Goal: Transaction & Acquisition: Purchase product/service

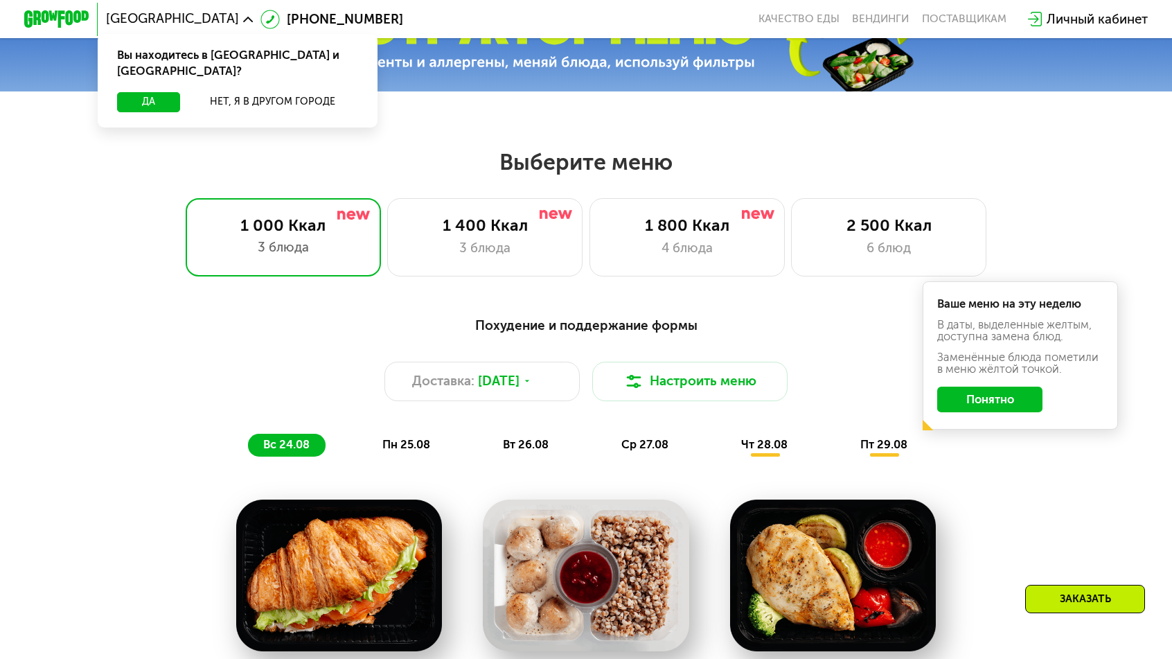
scroll to position [565, 0]
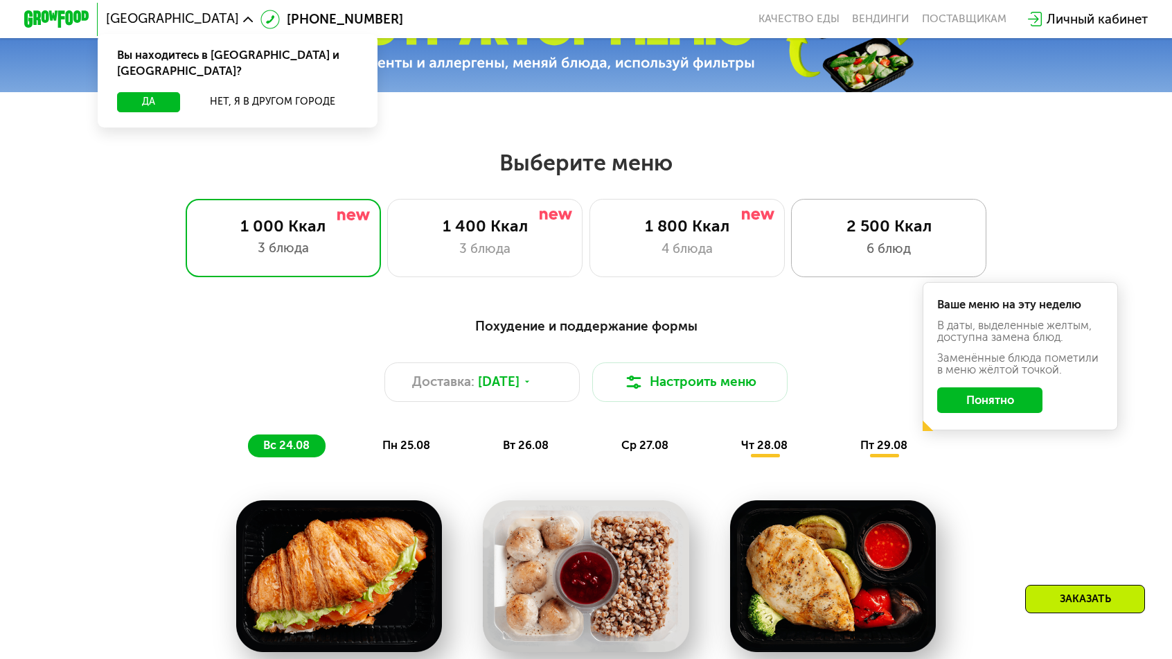
click at [808, 216] on div "2 500 Ккал" at bounding box center [888, 225] width 161 height 19
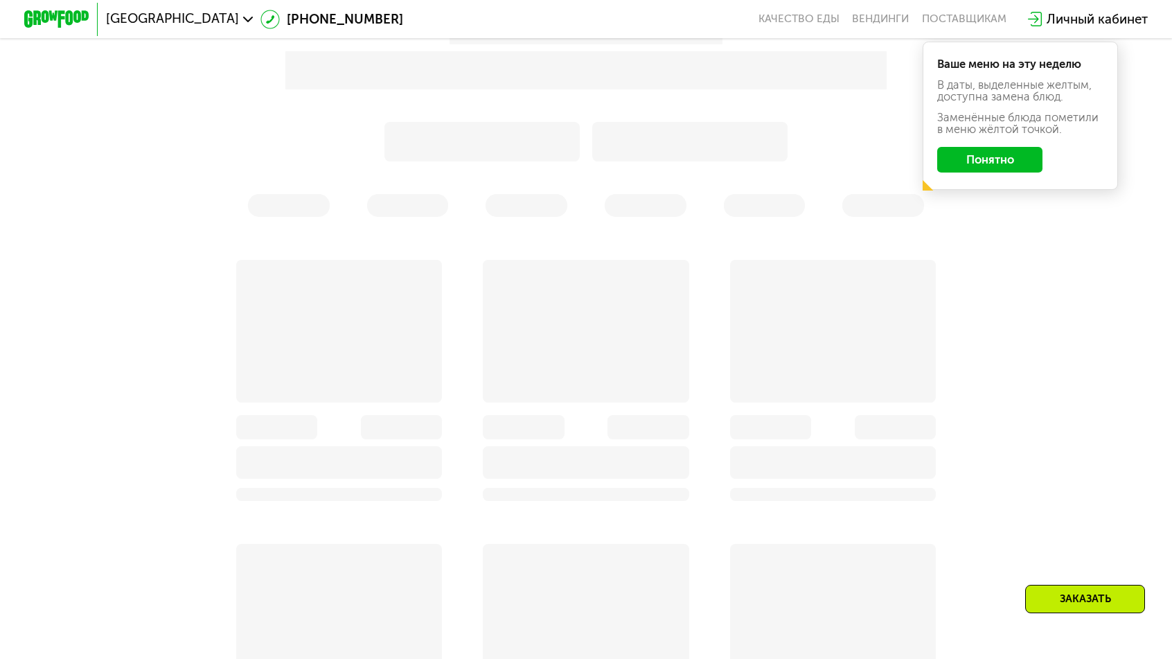
scroll to position [856, 0]
click at [939, 148] on button "Понятно" at bounding box center [989, 161] width 105 height 26
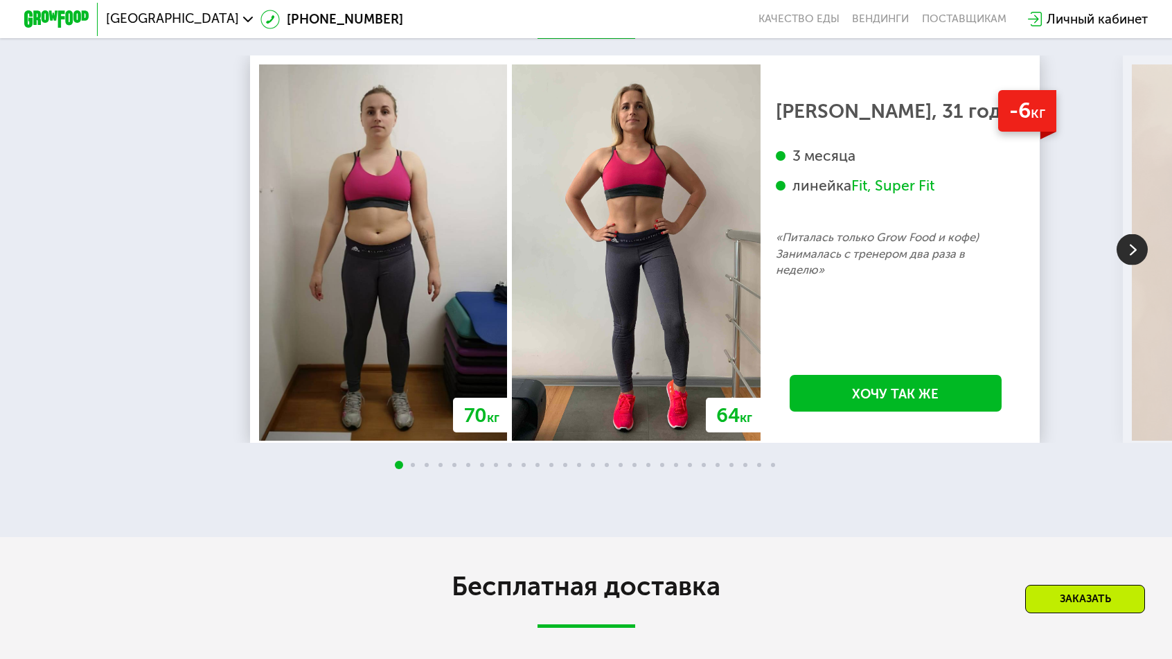
scroll to position [2765, 0]
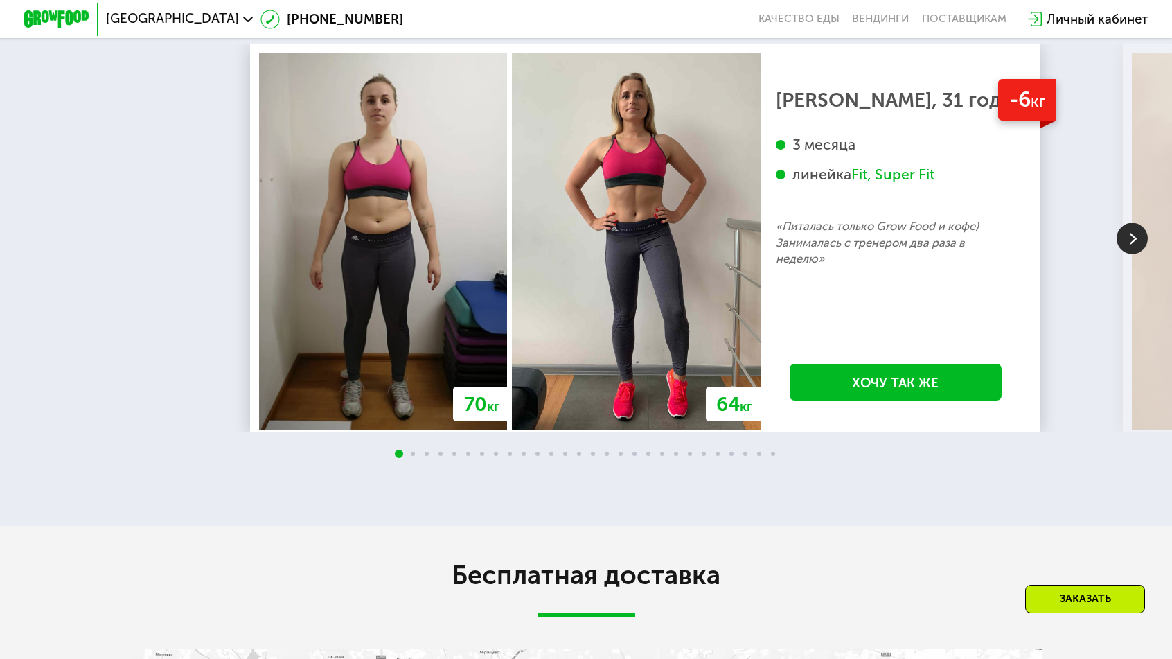
click at [409, 166] on div "70 кг 64 кг -6 кг [PERSON_NAME], 31 год 3 месяца линейка Fit, Super Fit «Питала…" at bounding box center [645, 241] width 772 height 376
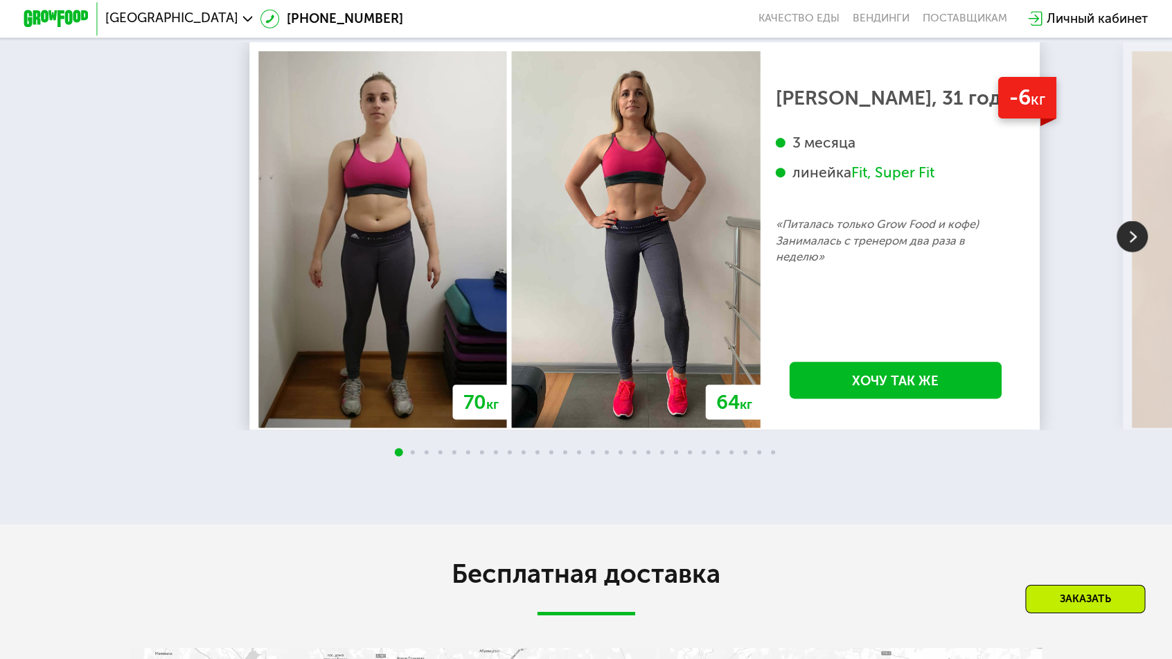
scroll to position [2766, 0]
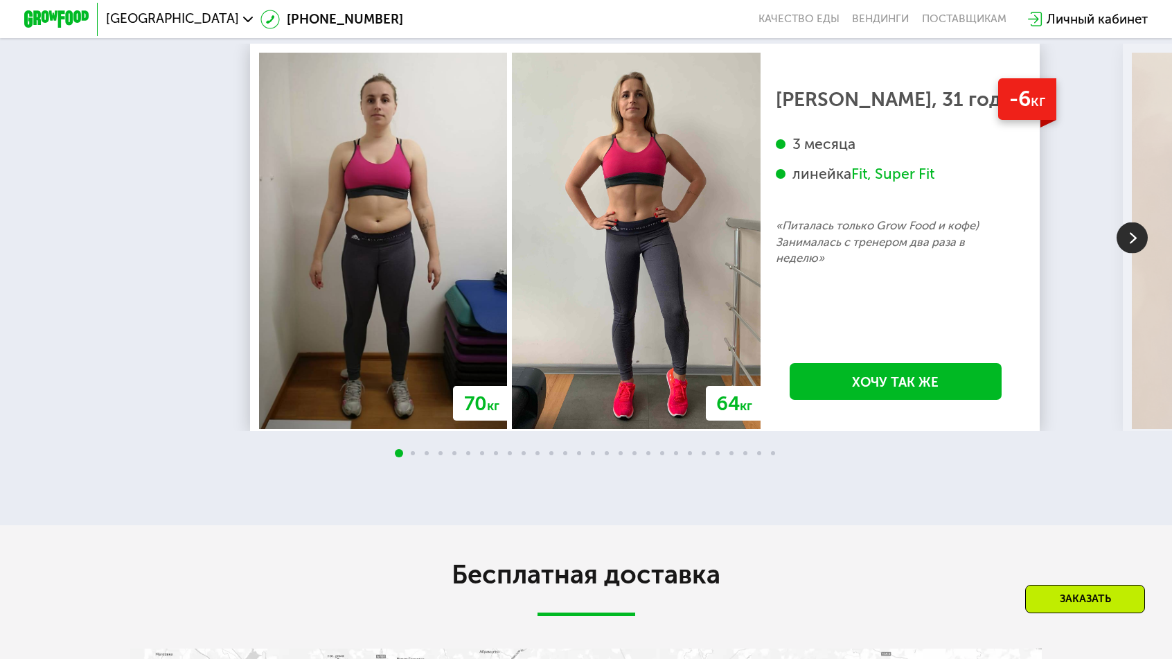
click at [1133, 233] on img at bounding box center [1132, 237] width 31 height 31
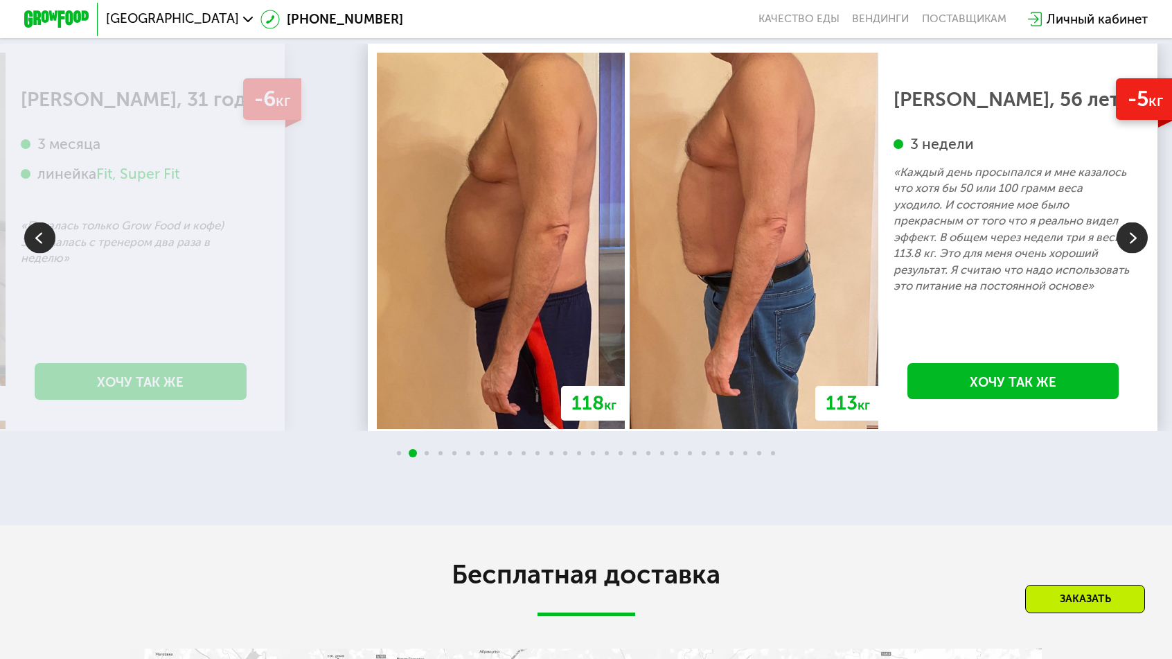
click at [1133, 233] on img at bounding box center [1132, 237] width 31 height 31
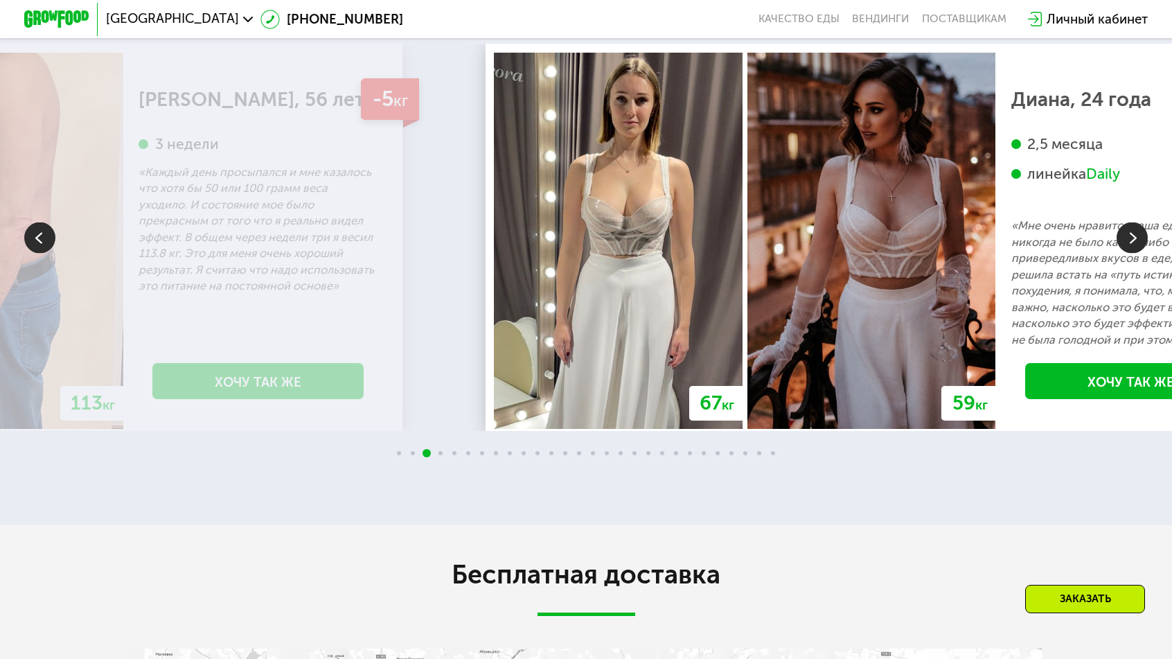
click at [1133, 233] on img at bounding box center [1132, 237] width 31 height 31
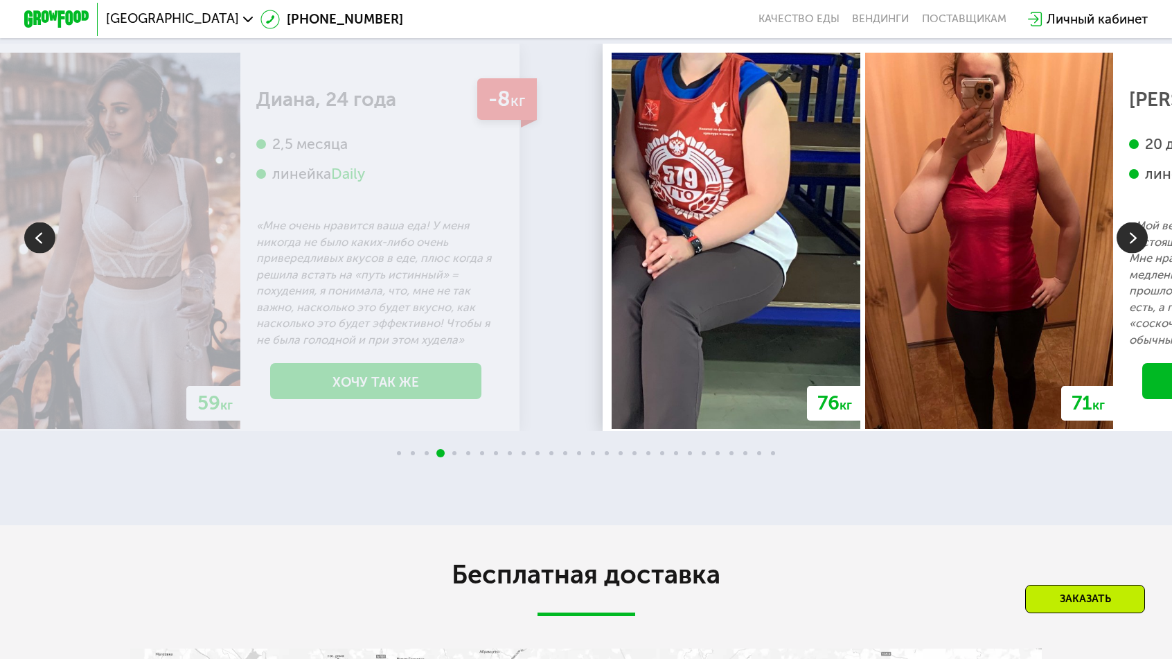
click at [1133, 233] on img at bounding box center [1132, 237] width 31 height 31
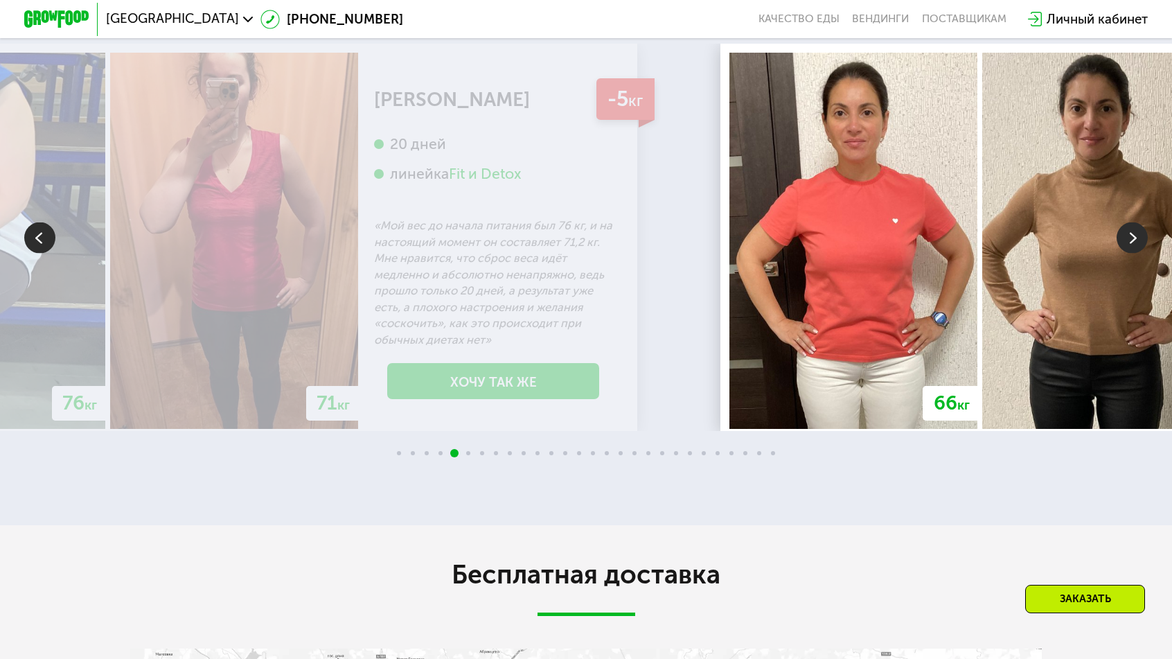
click at [50, 231] on img at bounding box center [39, 237] width 31 height 31
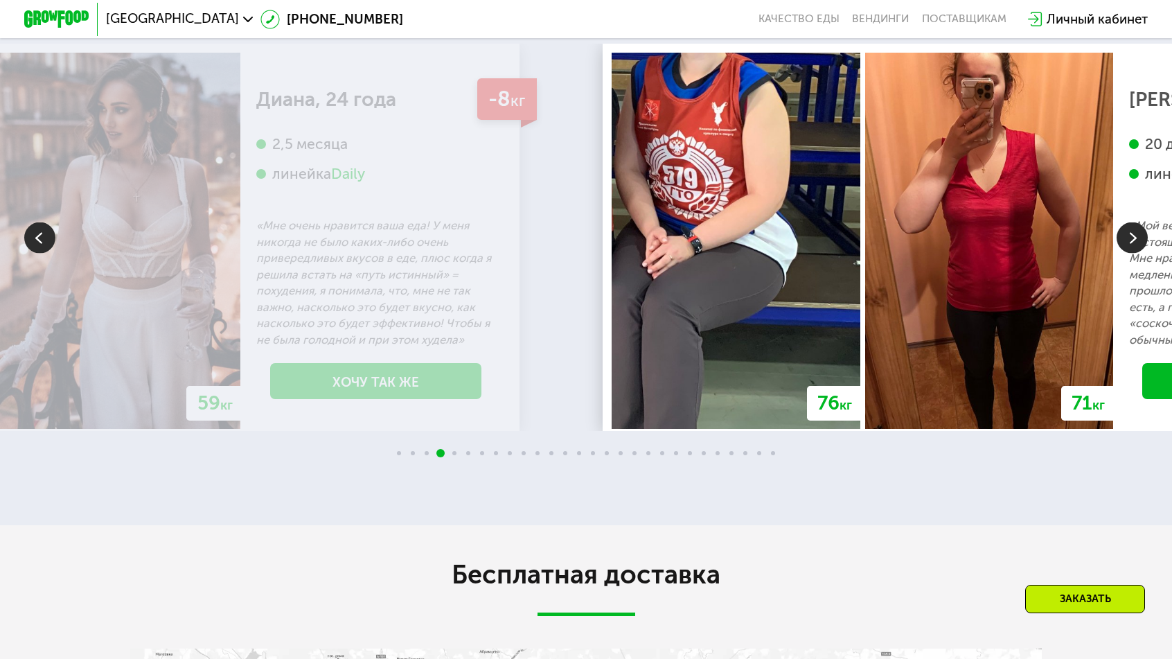
click at [50, 231] on img at bounding box center [39, 237] width 31 height 31
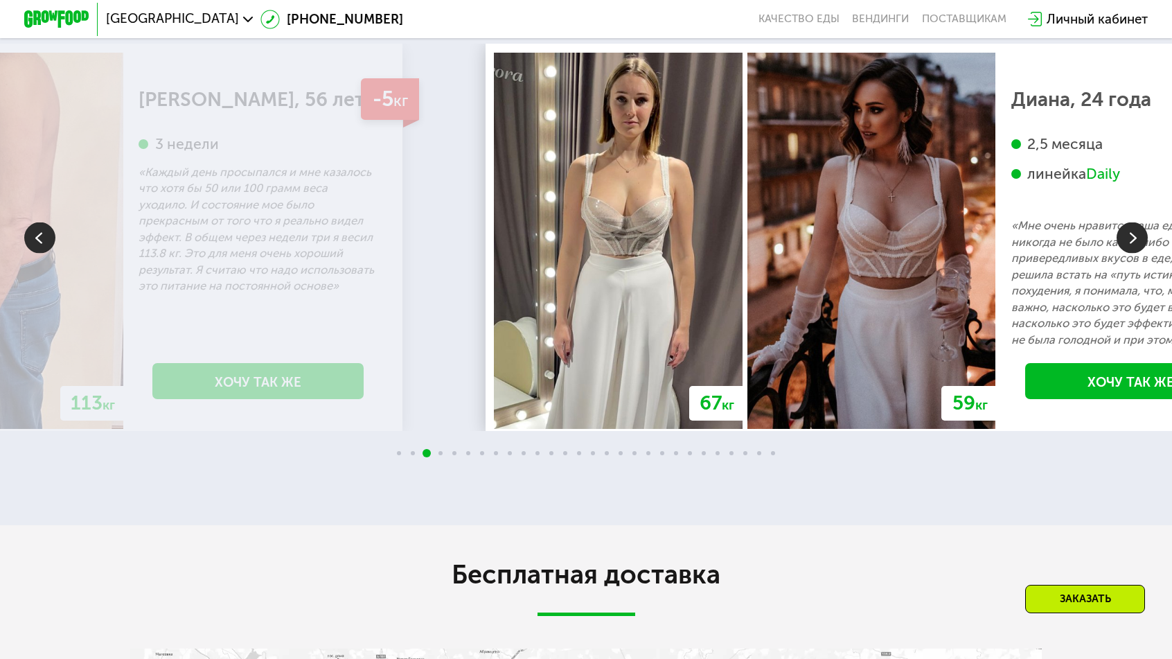
click at [50, 231] on img at bounding box center [39, 237] width 31 height 31
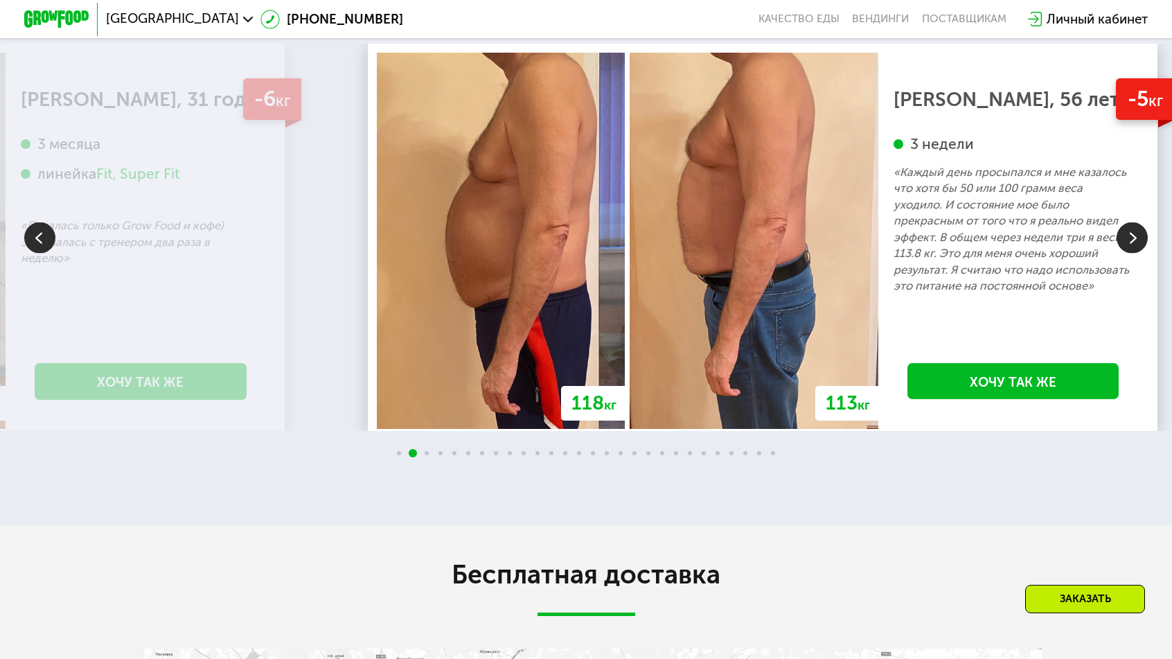
click at [1142, 227] on img at bounding box center [1132, 237] width 31 height 31
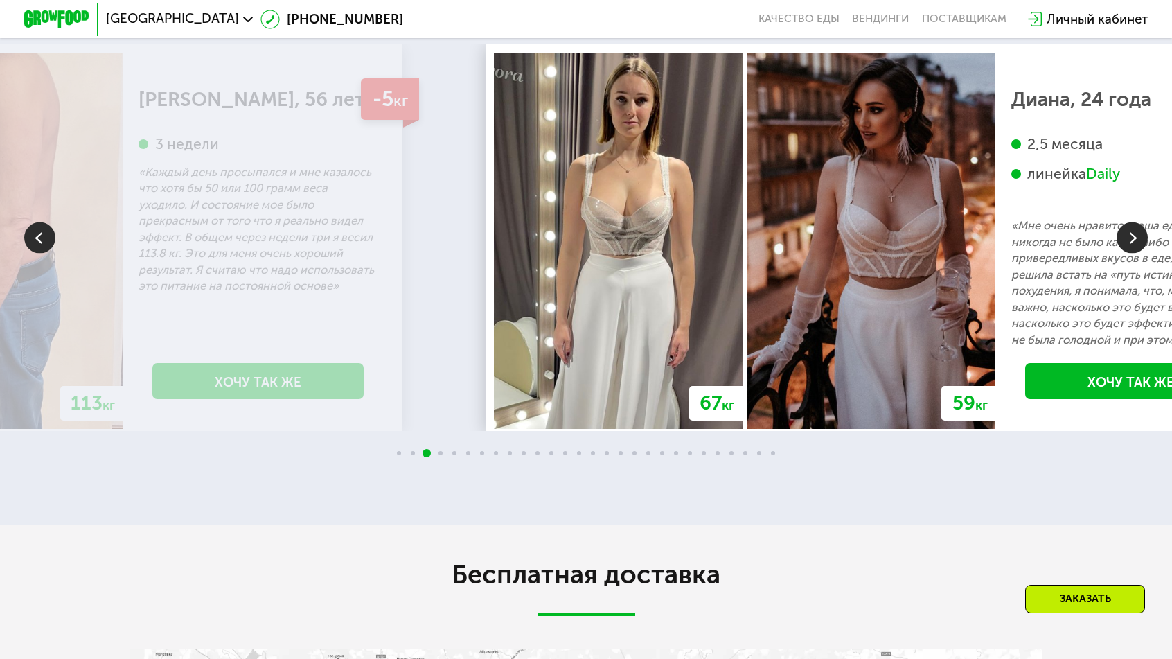
click at [1142, 227] on img at bounding box center [1132, 237] width 31 height 31
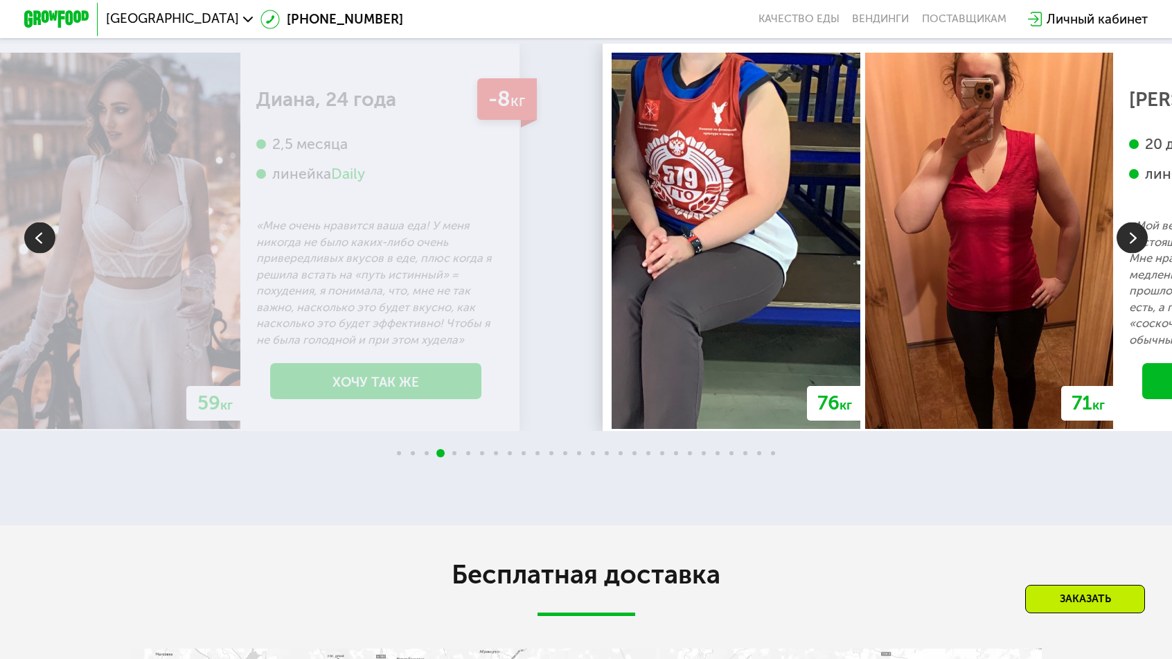
click at [1142, 227] on img at bounding box center [1132, 237] width 31 height 31
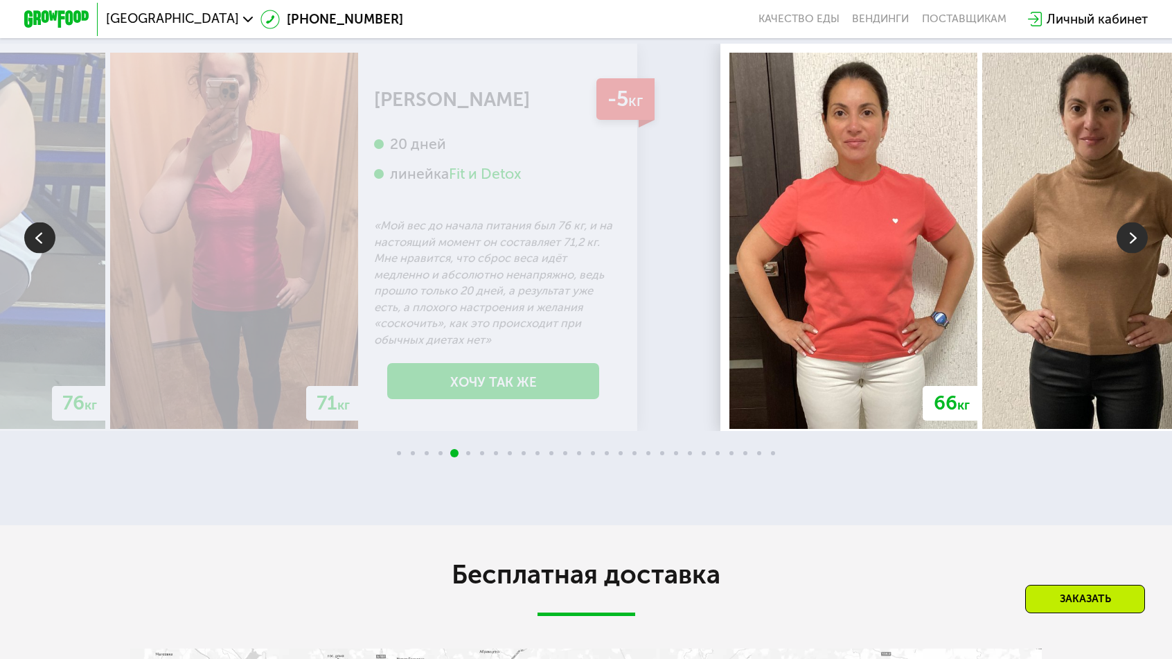
click at [1142, 227] on img at bounding box center [1132, 237] width 31 height 31
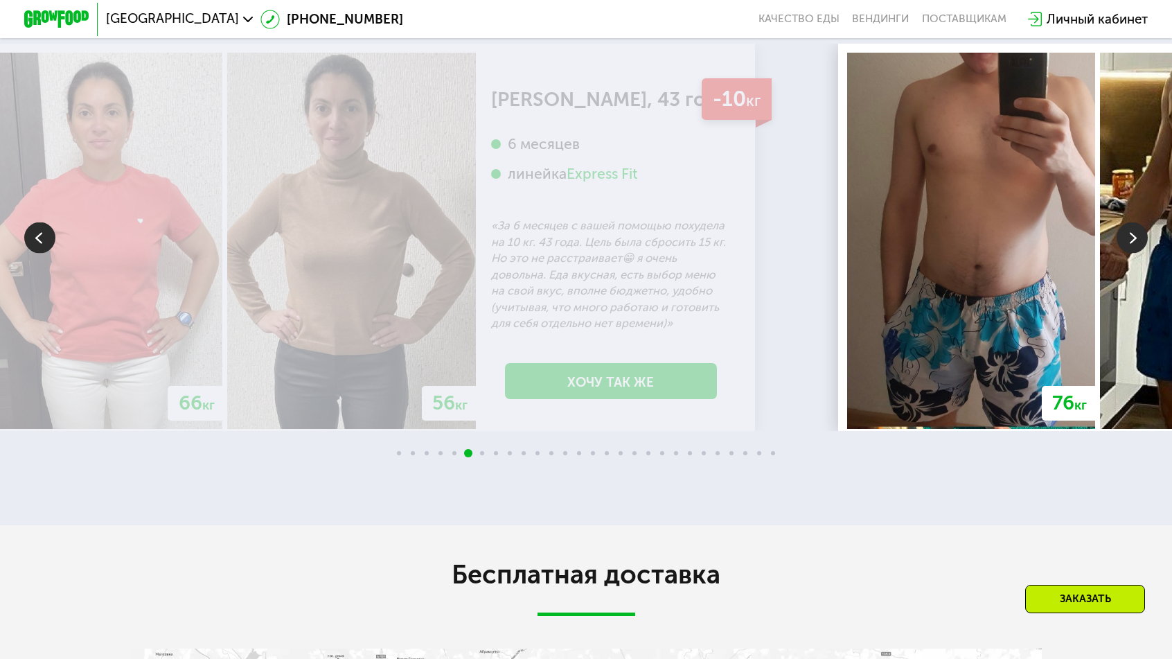
click at [1142, 227] on img at bounding box center [1132, 237] width 31 height 31
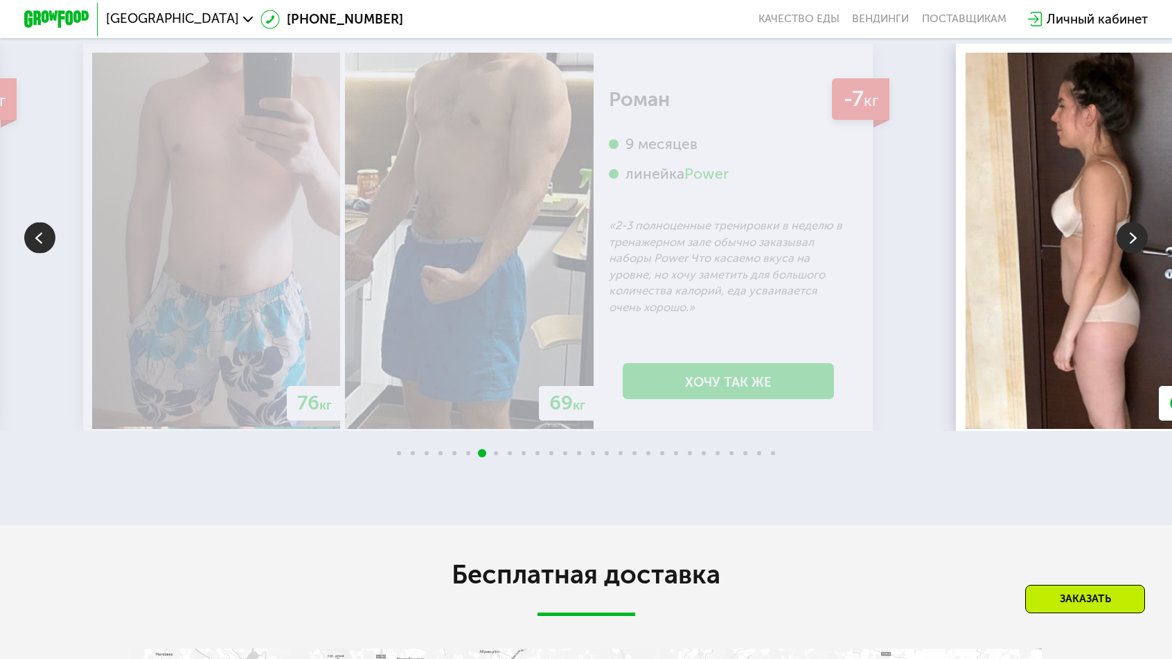
click at [1142, 227] on img at bounding box center [1132, 237] width 31 height 31
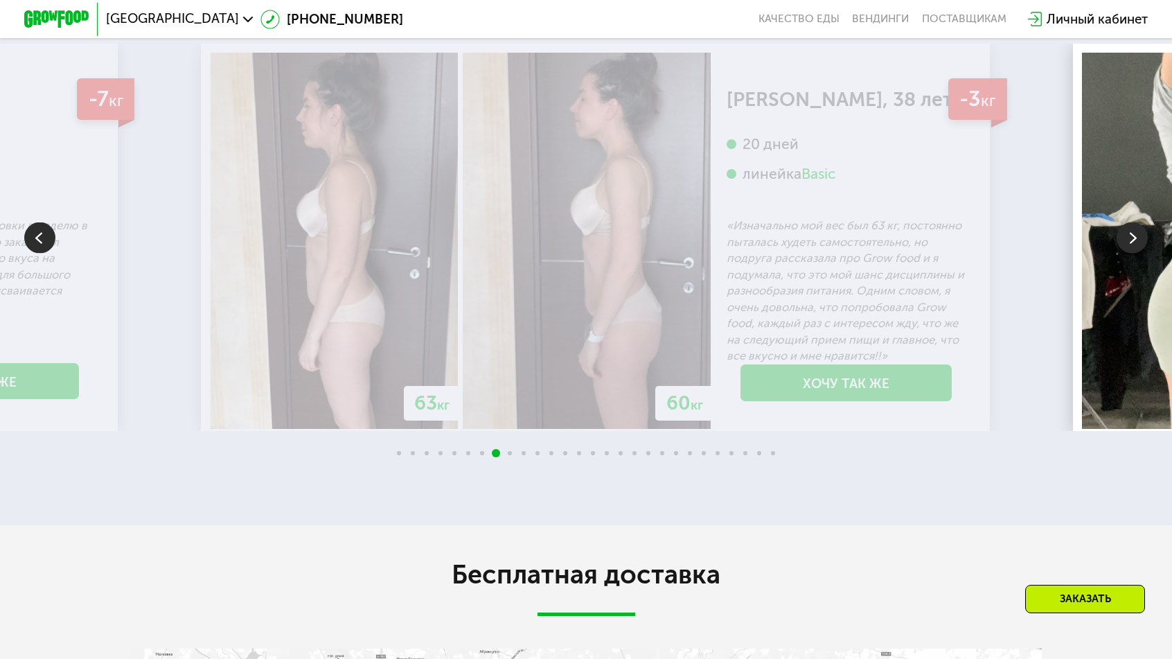
click at [1142, 227] on img at bounding box center [1132, 237] width 31 height 31
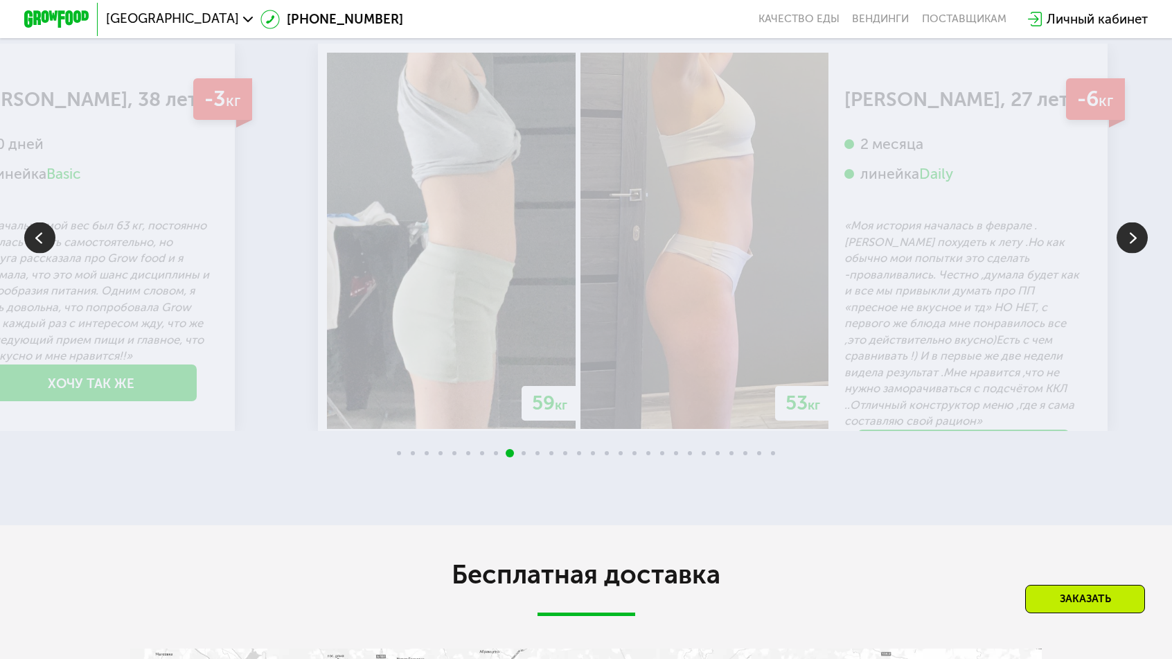
click at [1142, 227] on img at bounding box center [1132, 237] width 31 height 31
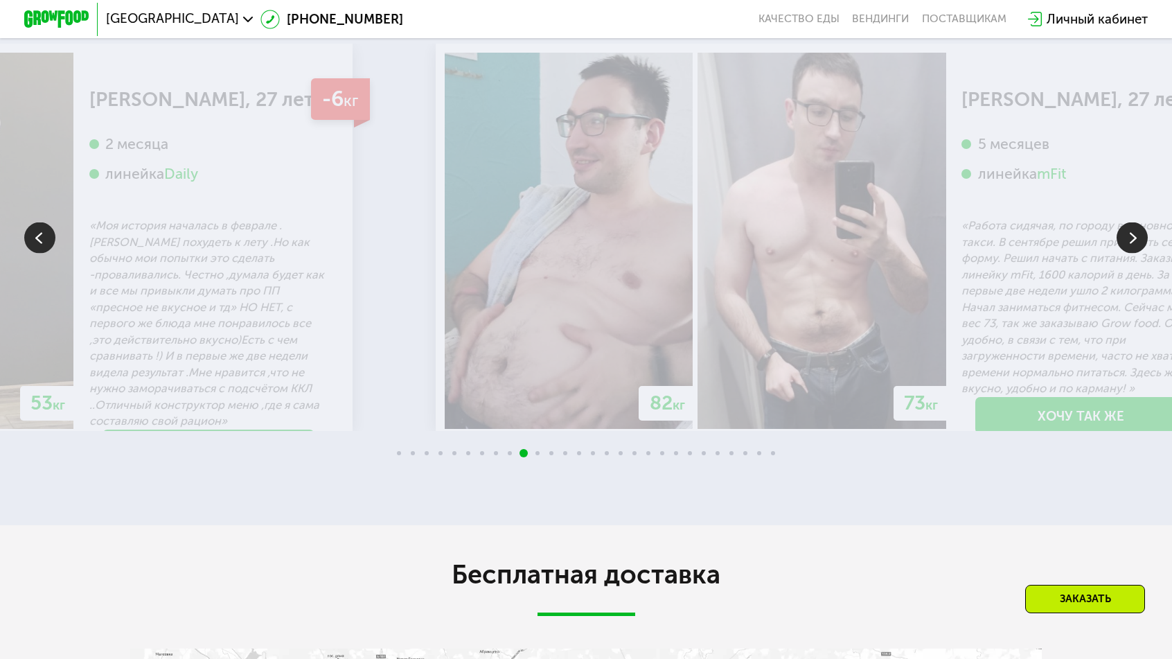
click at [1136, 224] on img at bounding box center [1132, 237] width 31 height 31
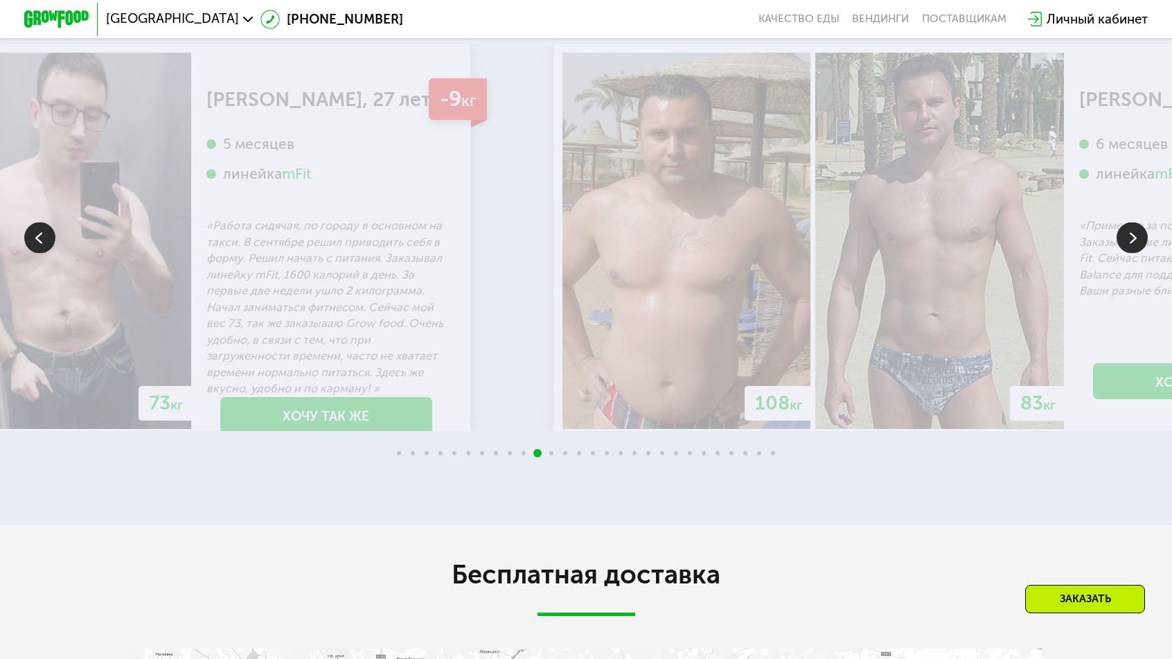
click at [1136, 224] on img at bounding box center [1132, 237] width 31 height 31
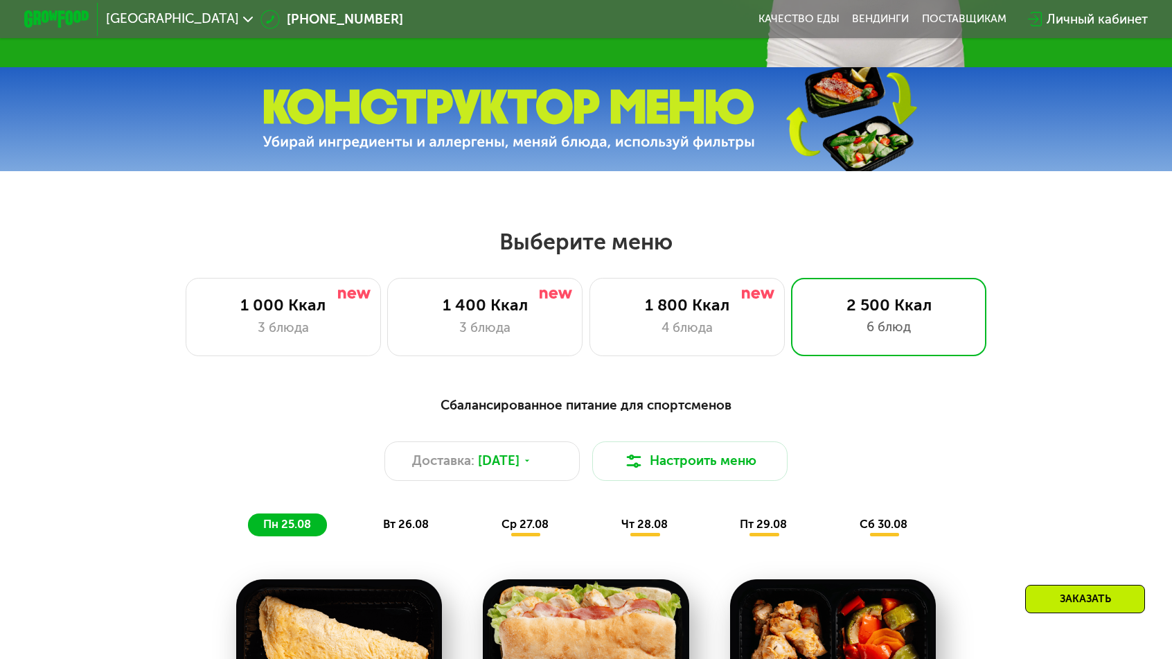
scroll to position [488, 0]
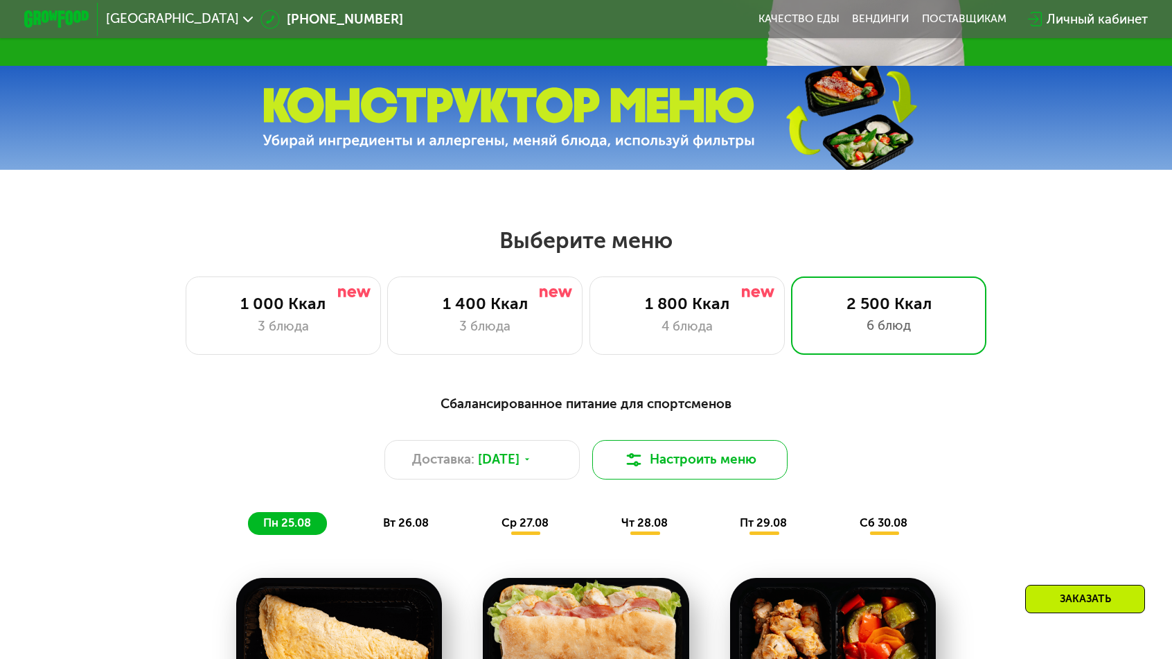
click at [657, 440] on button "Настроить меню" at bounding box center [689, 459] width 195 height 39
click at [626, 450] on img at bounding box center [633, 459] width 19 height 19
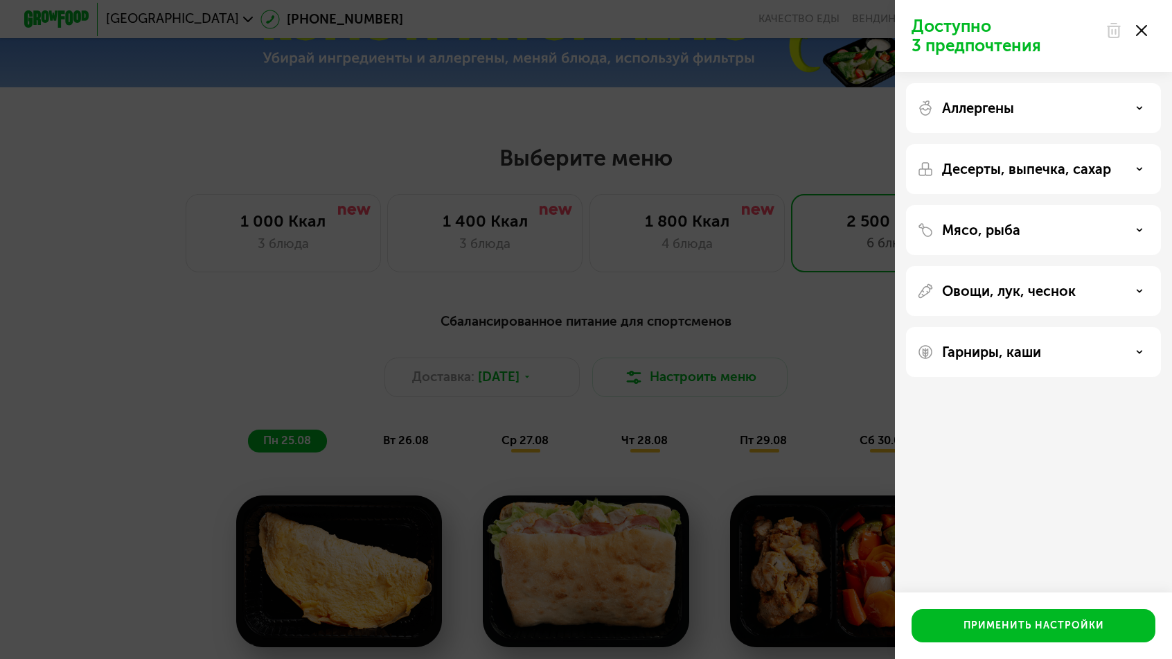
scroll to position [613, 0]
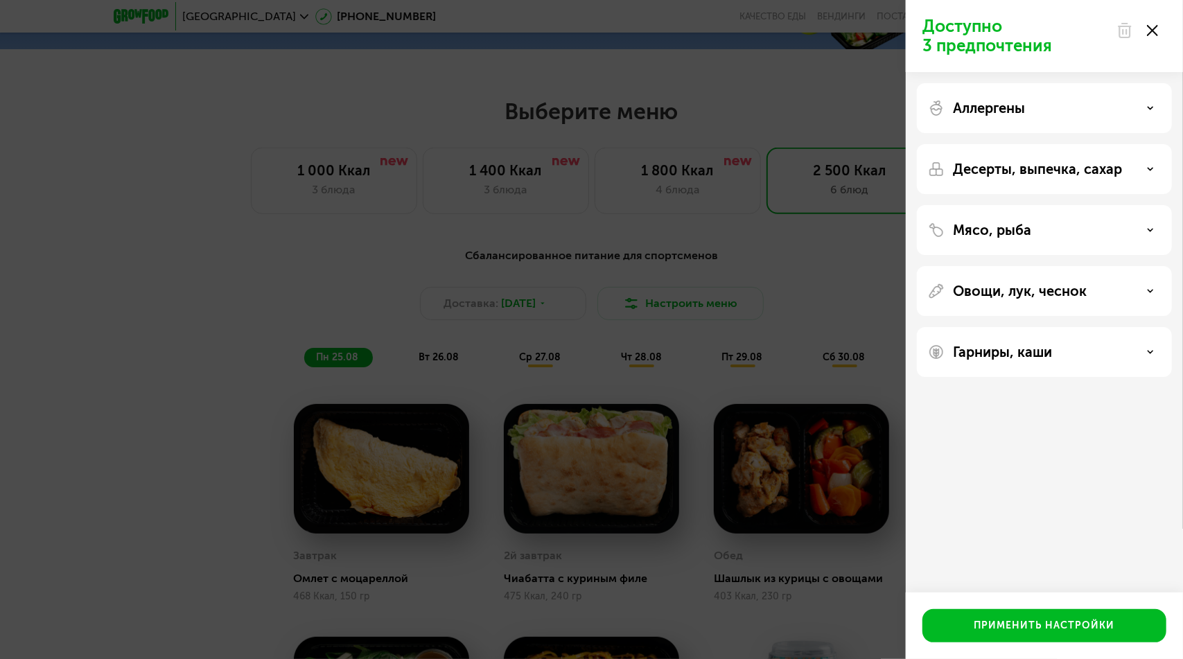
click at [1117, 111] on div "Аллергены" at bounding box center [1044, 108] width 233 height 17
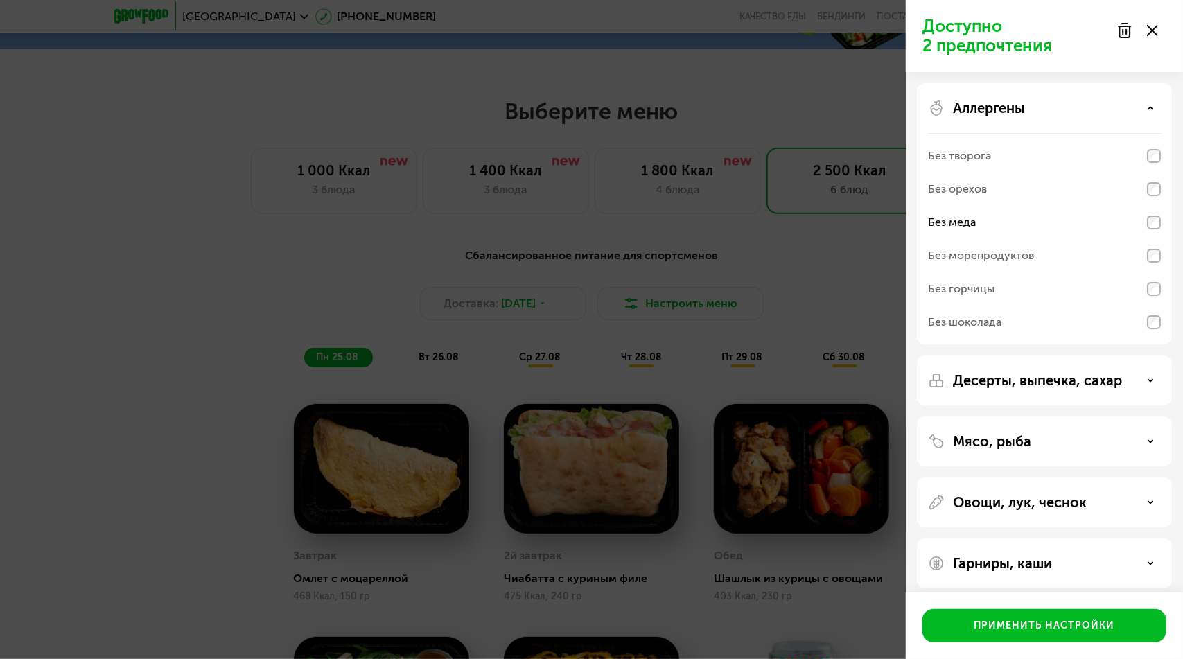
click at [1147, 104] on div "Аллергены" at bounding box center [1044, 108] width 233 height 17
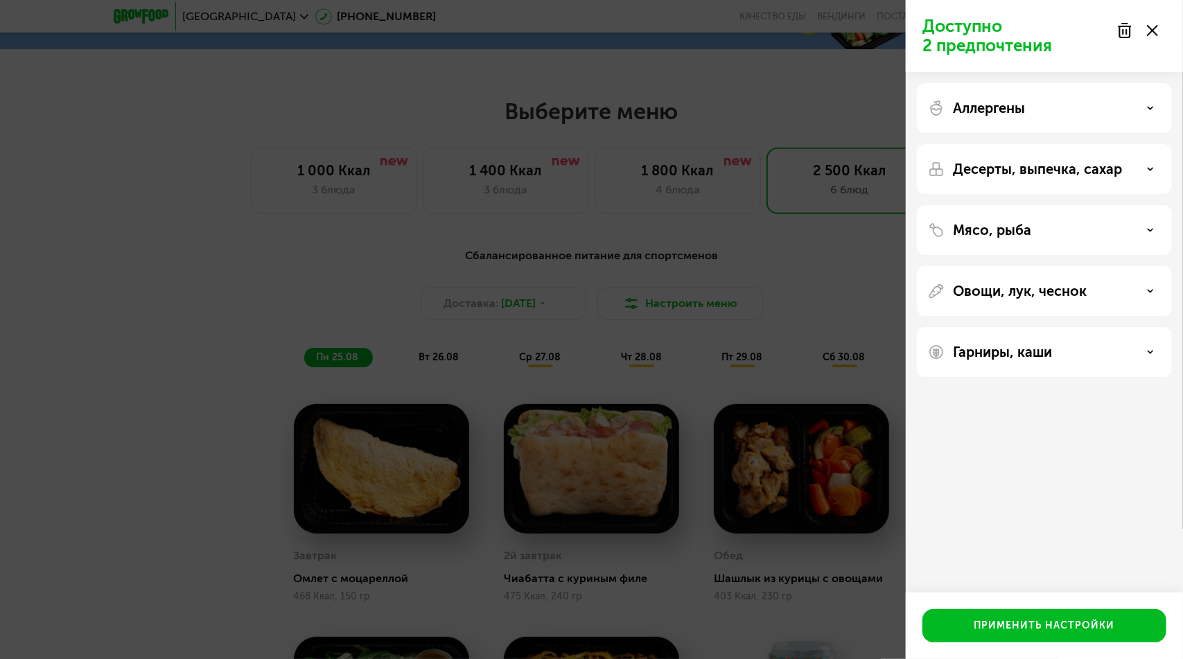
click at [1147, 168] on icon at bounding box center [1150, 169] width 7 height 7
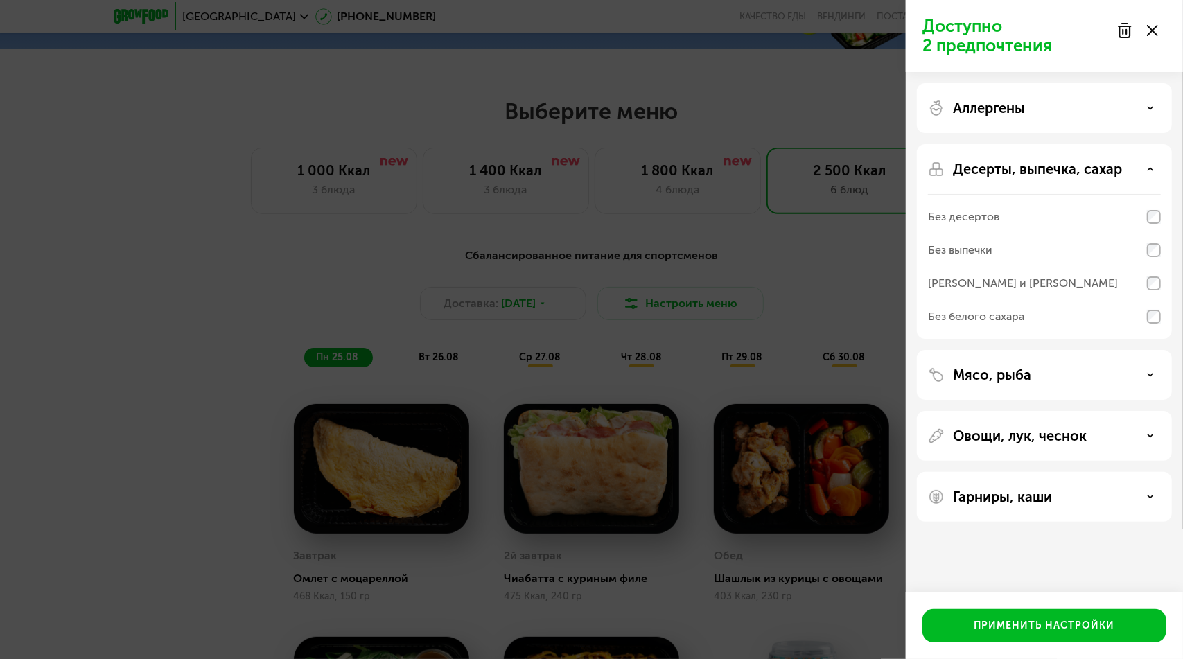
click at [1142, 163] on div "Десерты, выпечка, сахар" at bounding box center [1044, 169] width 233 height 17
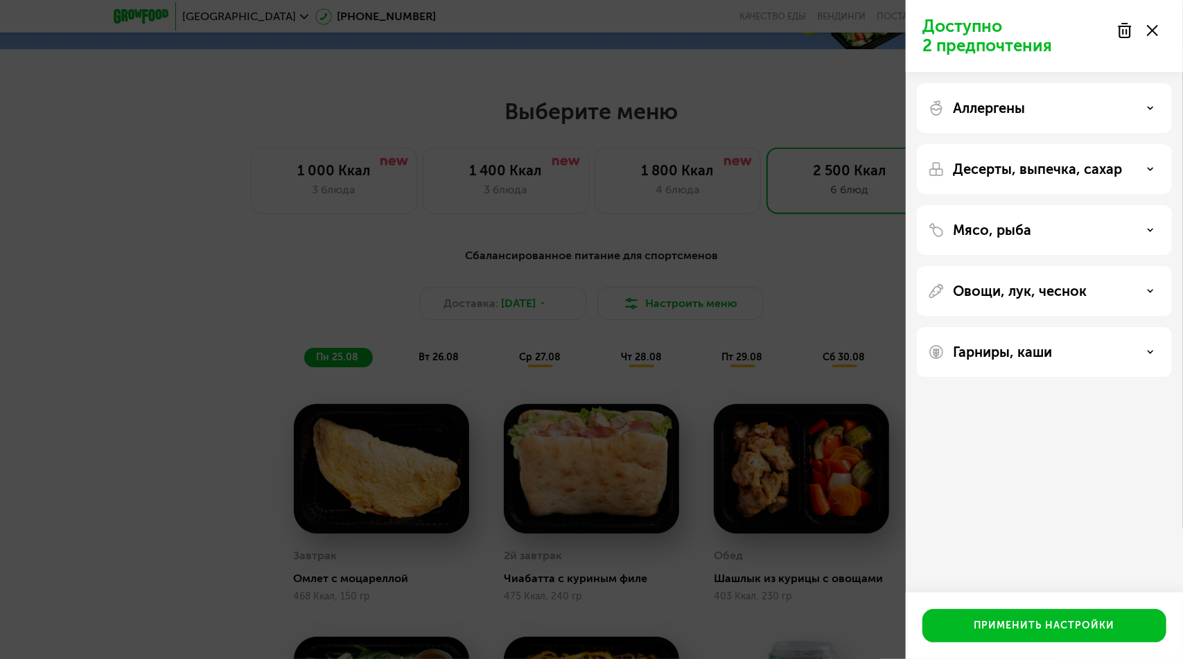
click at [1122, 226] on div "Мясо, рыба" at bounding box center [1044, 230] width 233 height 17
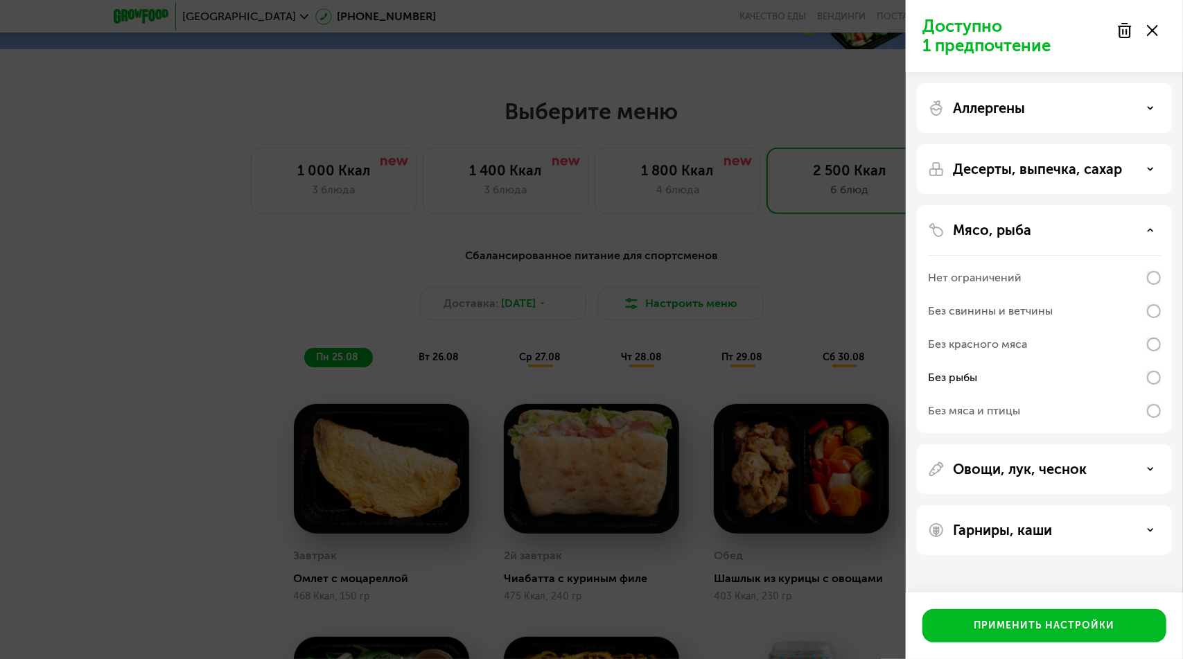
click at [1140, 205] on div "Десерты, выпечка, сахар" at bounding box center [1044, 319] width 255 height 228
click at [1142, 161] on div "Десерты, выпечка, сахар" at bounding box center [1044, 169] width 233 height 17
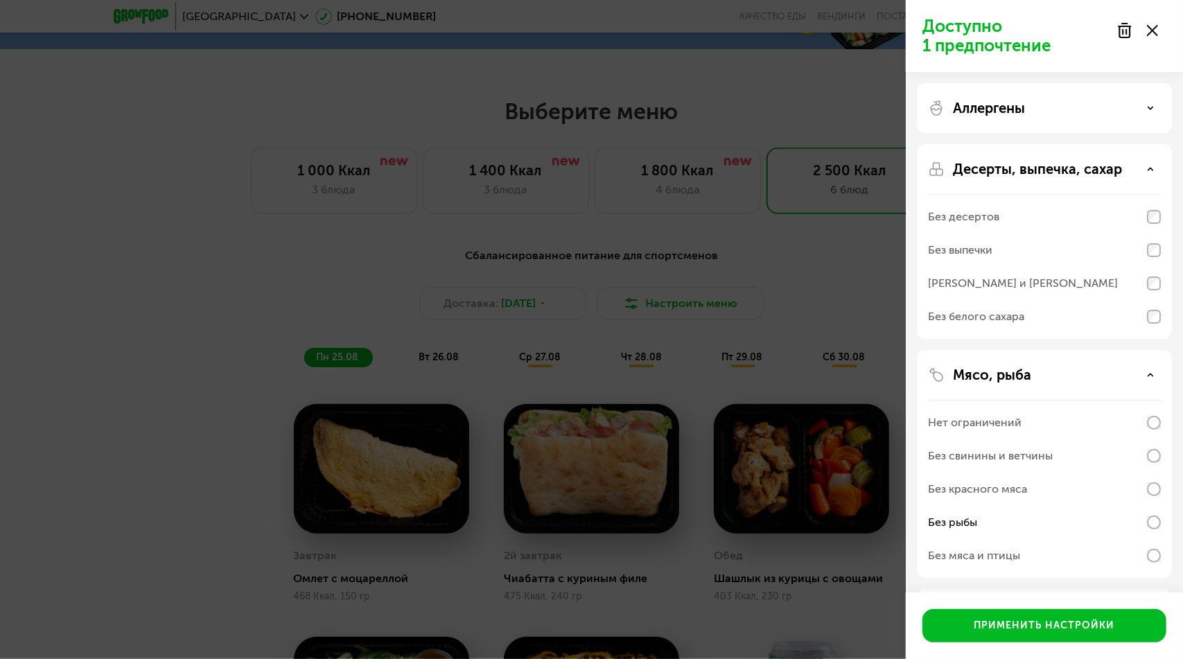
click at [1142, 172] on div "Десерты, выпечка, сахар" at bounding box center [1044, 169] width 233 height 17
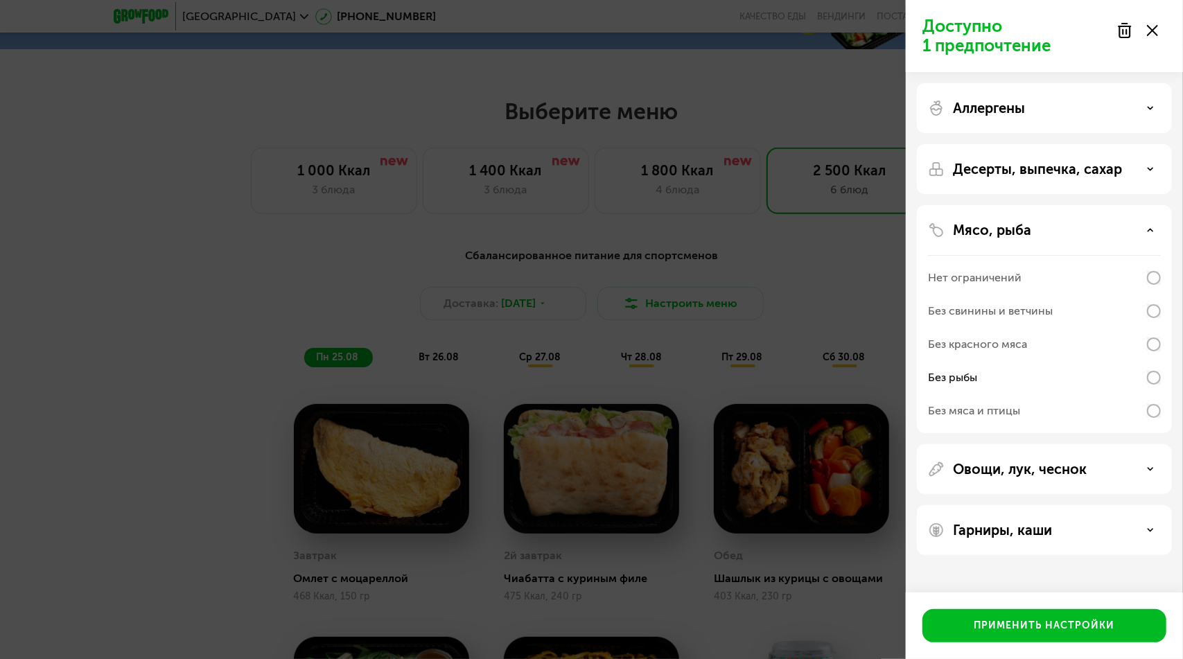
click at [1143, 222] on div "Мясо, рыба" at bounding box center [1044, 230] width 233 height 17
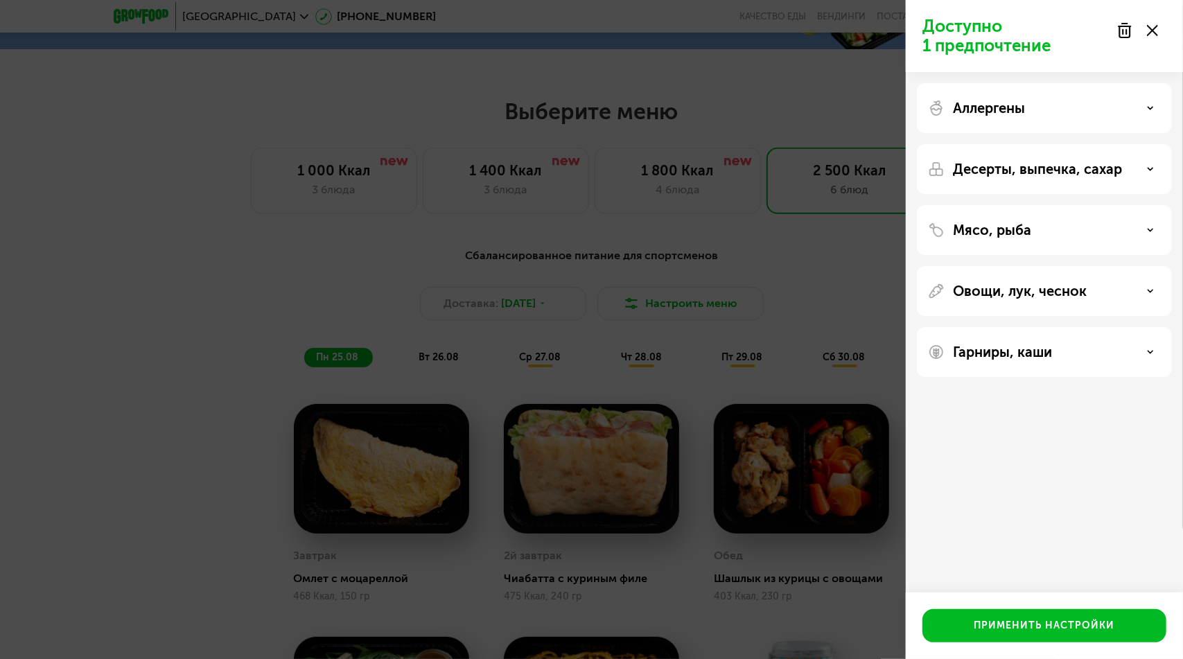
click at [1147, 295] on div "Овощи, лук, чеснок" at bounding box center [1044, 291] width 233 height 17
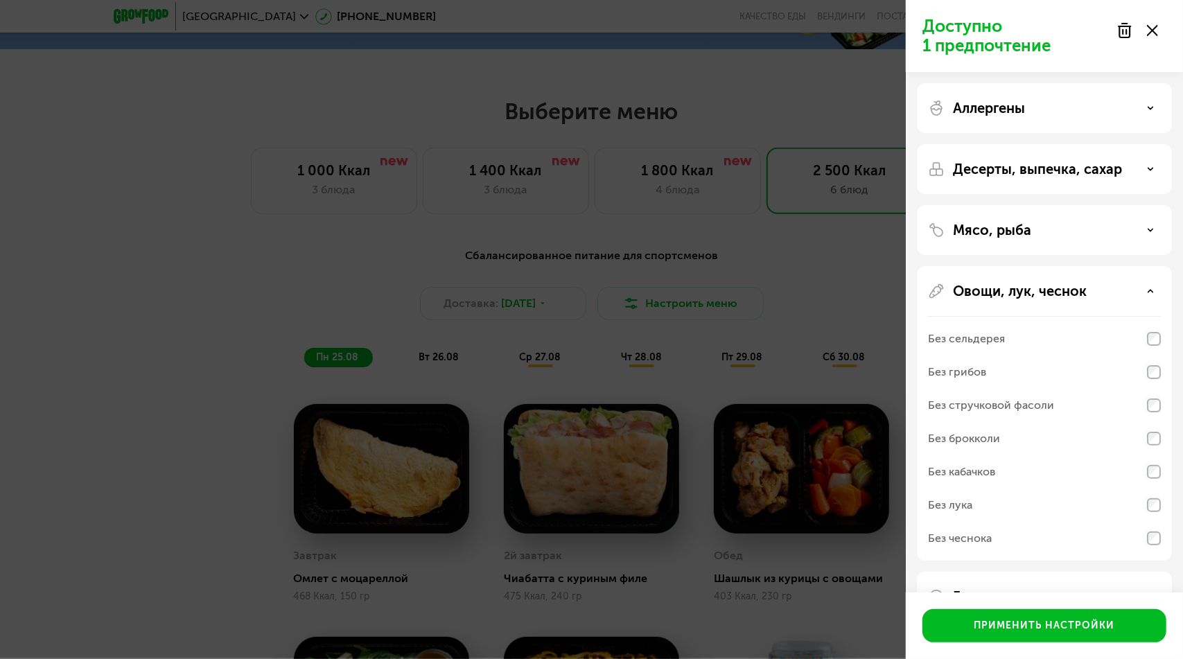
click at [1146, 292] on div "Овощи, лук, чеснок" at bounding box center [1044, 291] width 233 height 17
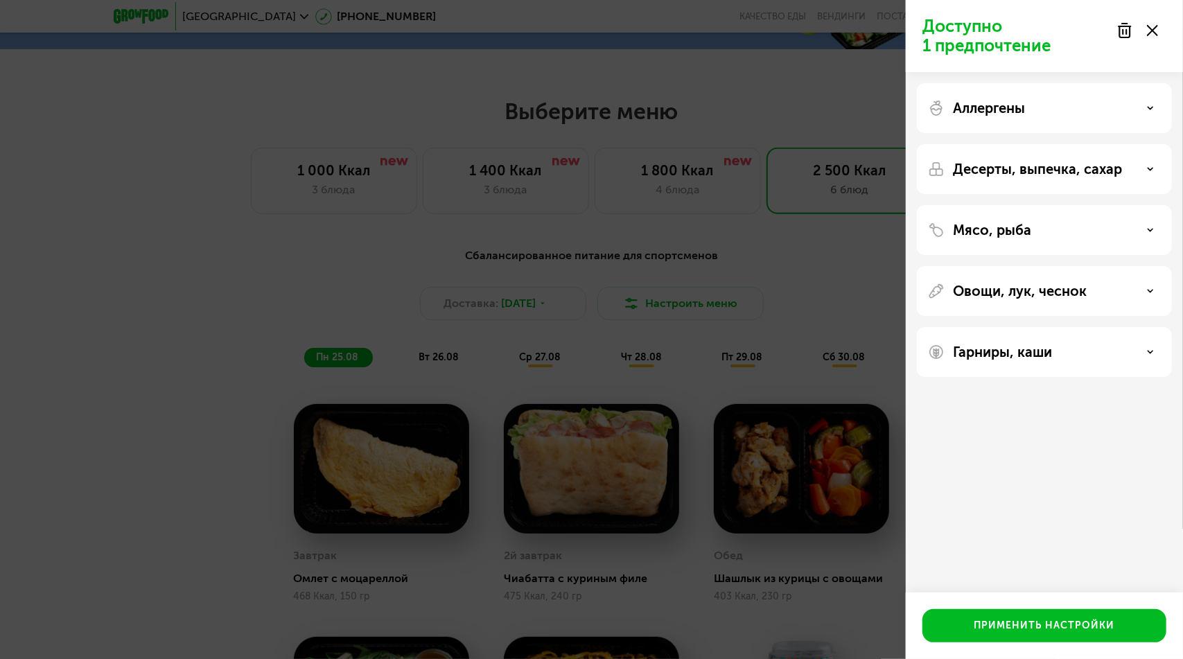
click at [1131, 357] on div "Гарниры, каши" at bounding box center [1044, 352] width 233 height 17
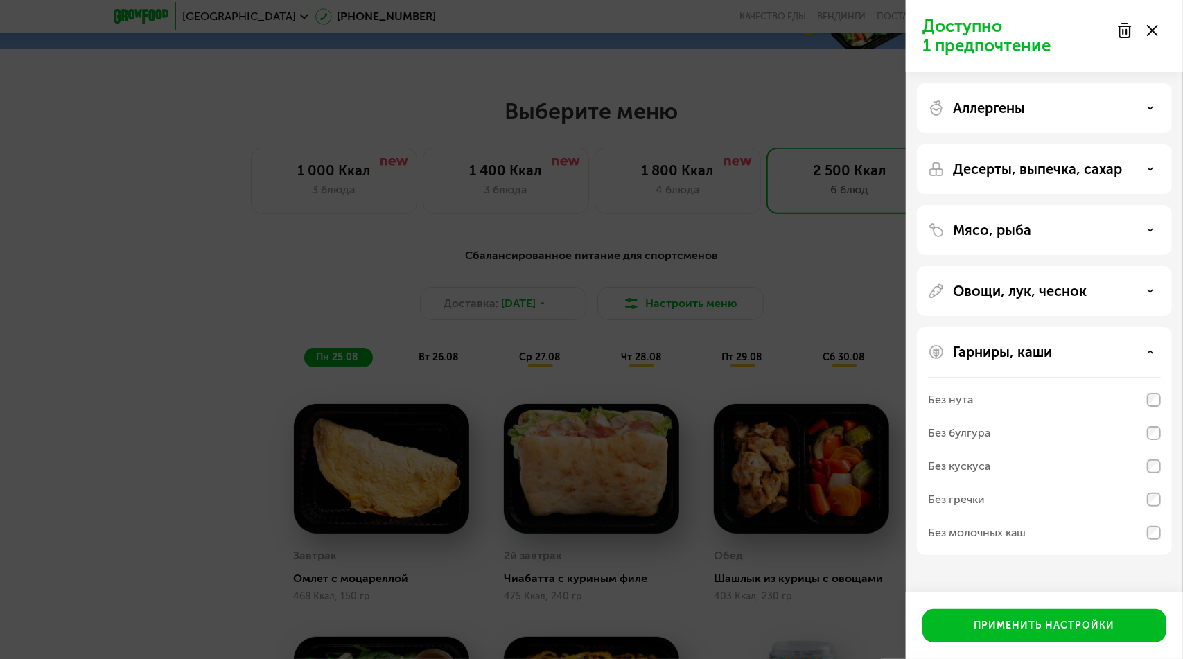
click at [1151, 334] on div "Гарниры, каши Без нута Без булгура Без кускуса Без гречки Без молочных каш" at bounding box center [1044, 441] width 255 height 228
click at [1153, 334] on div "Гарниры, каши Без нута Без булгура Без кускуса Без гречки Без молочных каш" at bounding box center [1044, 441] width 255 height 228
click at [1151, 338] on div "Гарниры, каши Без нута Без булгура Без кускуса Без гречки Без молочных каш" at bounding box center [1044, 441] width 255 height 228
click at [1150, 347] on div "Гарниры, каши" at bounding box center [1044, 352] width 233 height 17
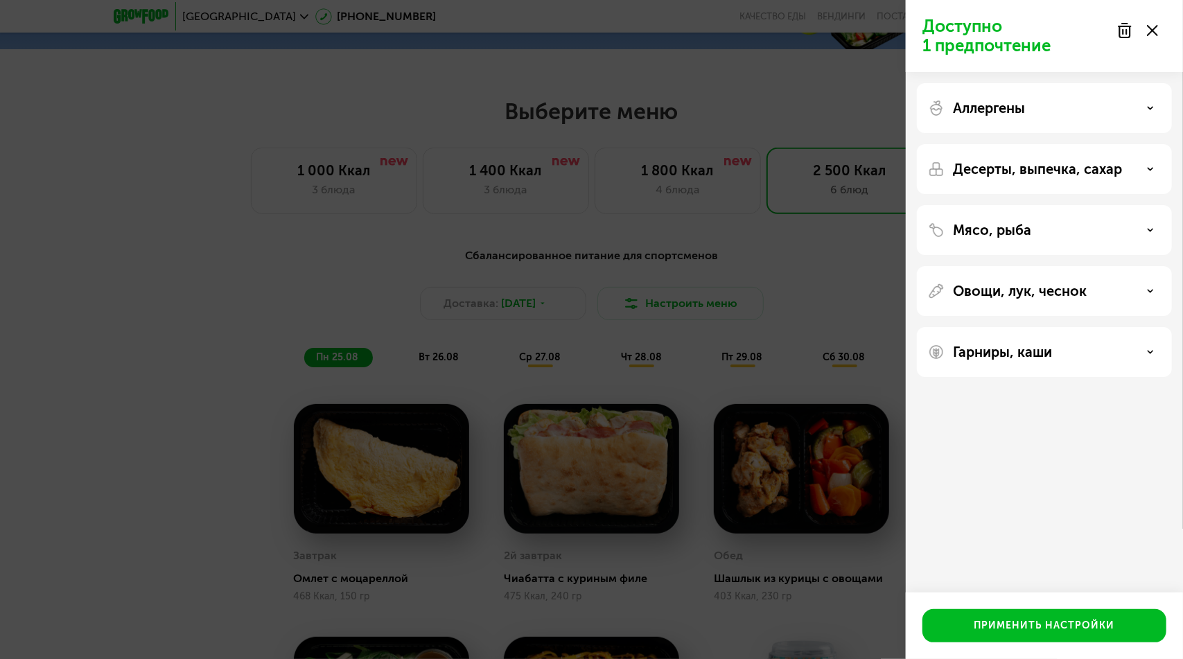
click at [1141, 163] on div "Десерты, выпечка, сахар" at bounding box center [1044, 169] width 233 height 17
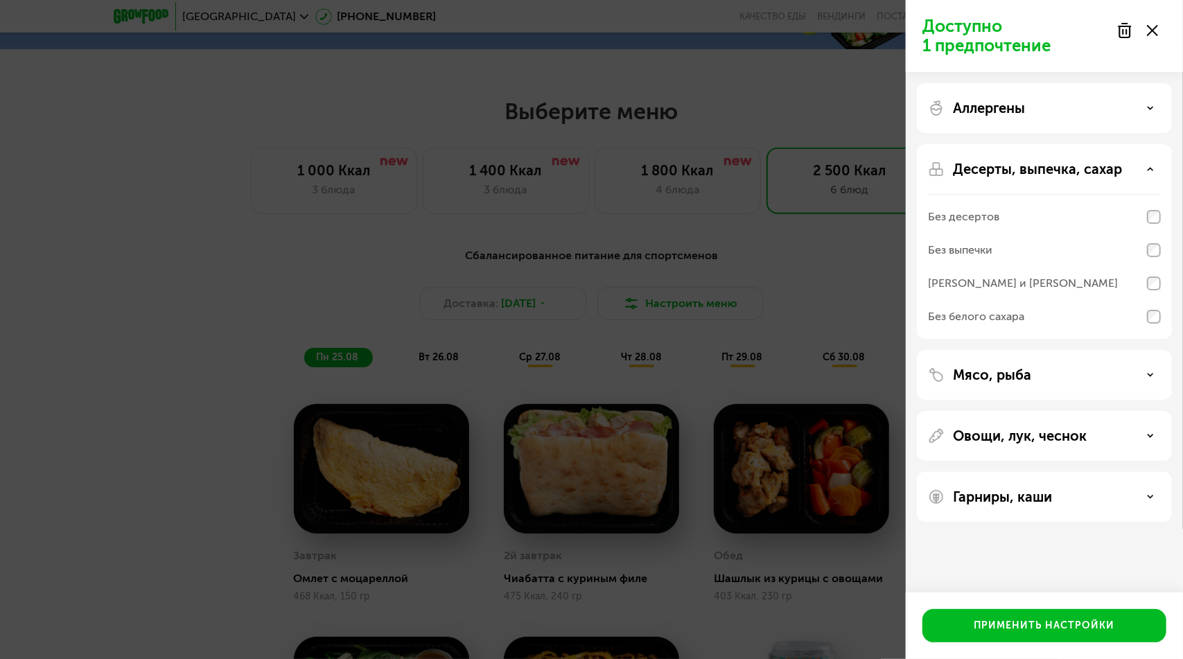
click at [1141, 350] on div "Десерты, выпечка, сахар Без десертов Без выпечки Без сэндвичей и круассанов Без…" at bounding box center [1044, 375] width 255 height 50
click at [1137, 111] on div "Аллергены" at bounding box center [1044, 108] width 233 height 17
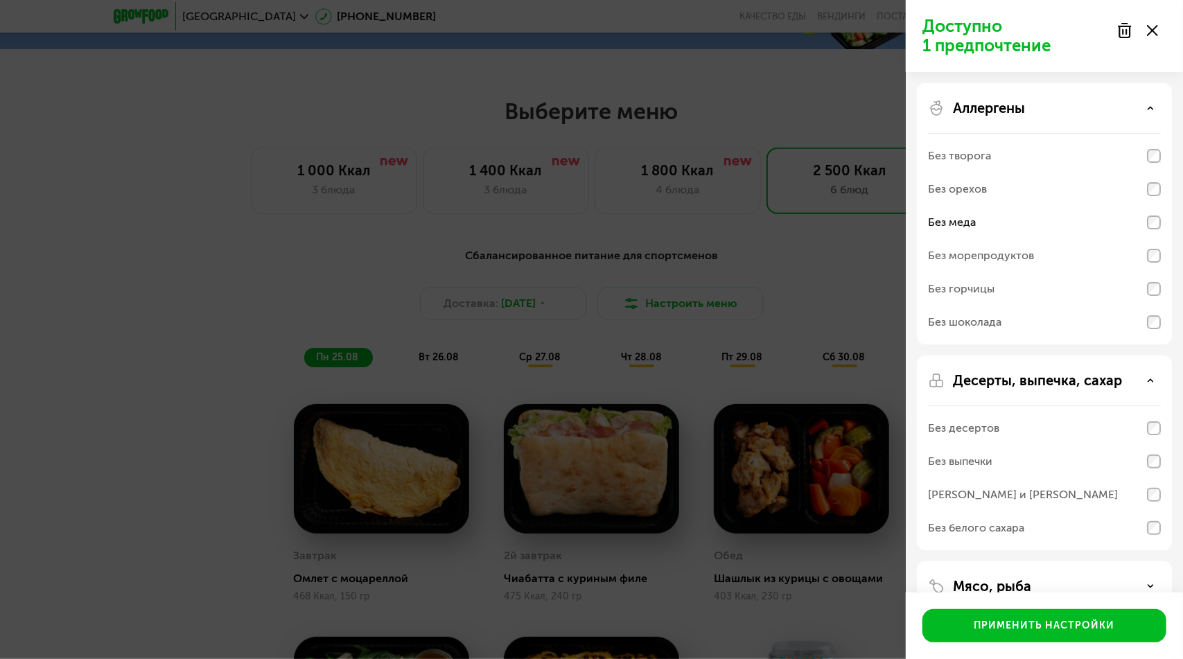
click at [1138, 112] on div "Аллергены" at bounding box center [1044, 108] width 233 height 17
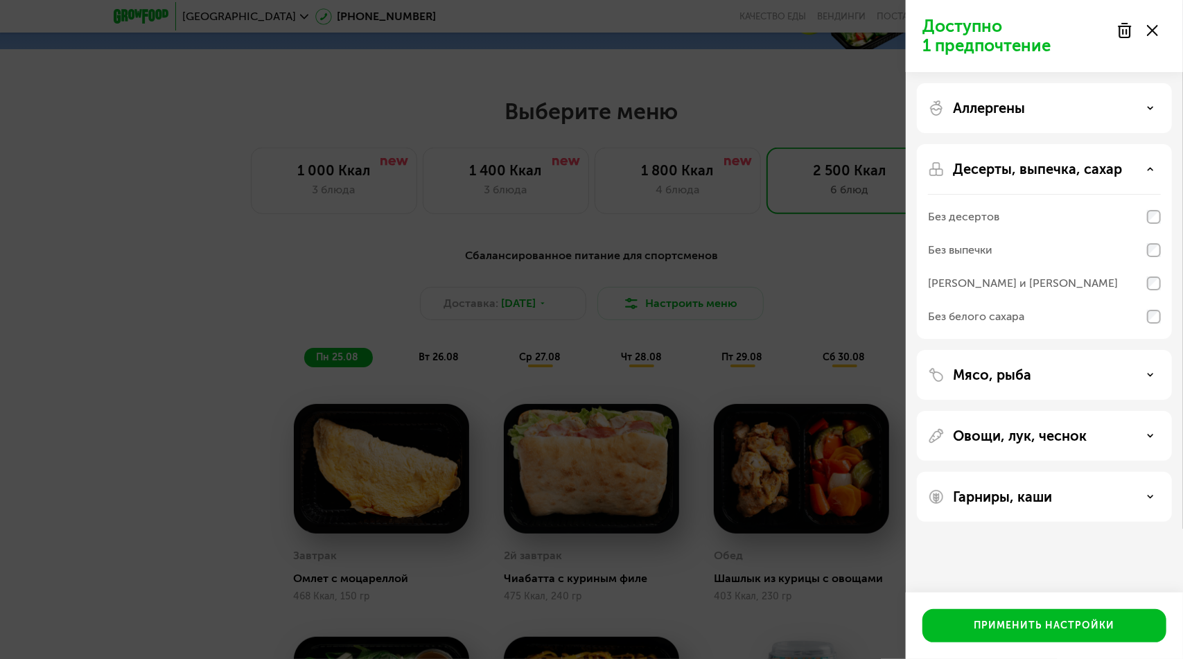
click at [1151, 161] on div "Десерты, выпечка, сахар" at bounding box center [1044, 169] width 233 height 17
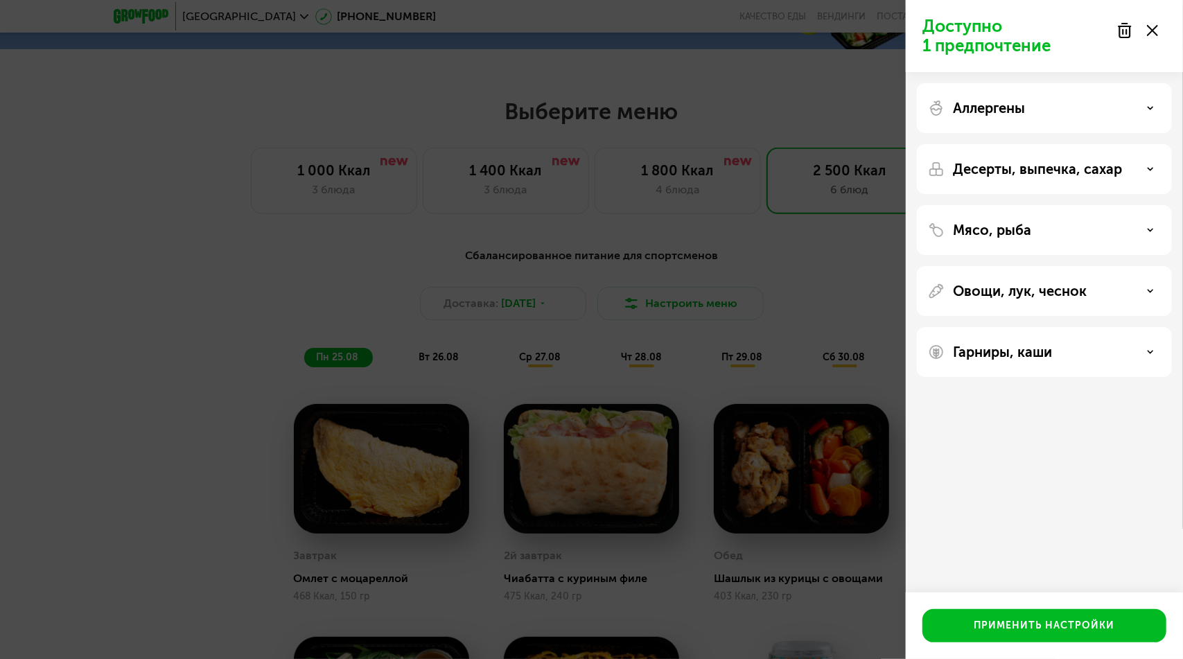
click at [1025, 608] on div "Применить настройки" at bounding box center [1043, 625] width 277 height 67
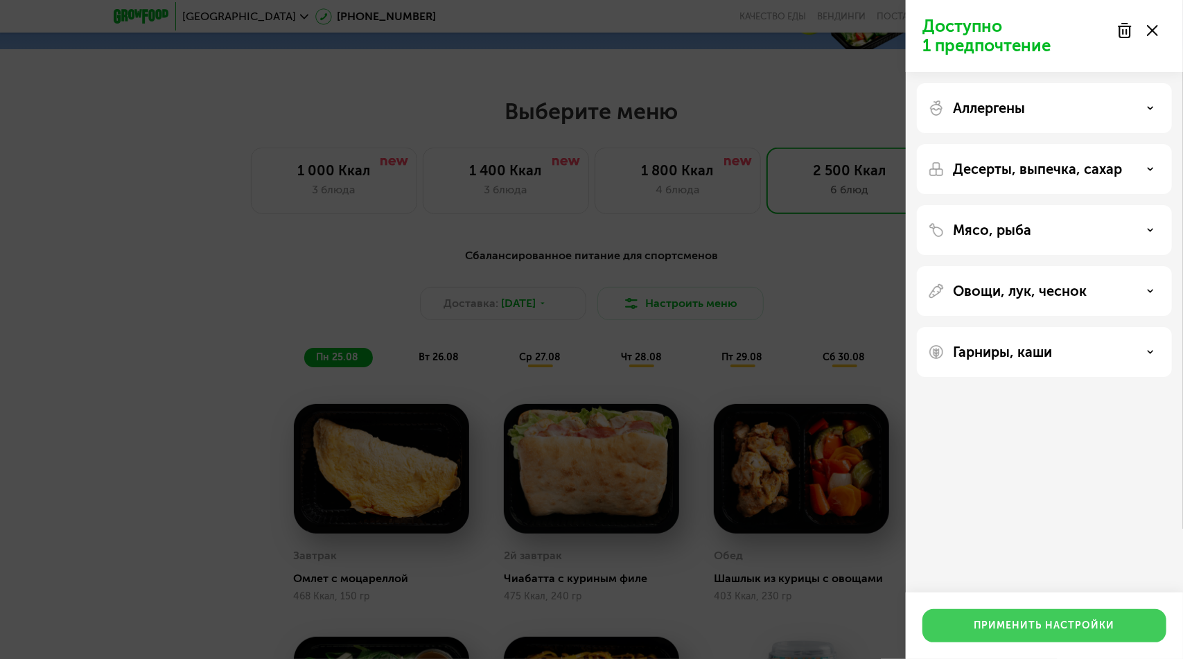
click at [1016, 619] on div "Применить настройки" at bounding box center [1044, 626] width 141 height 14
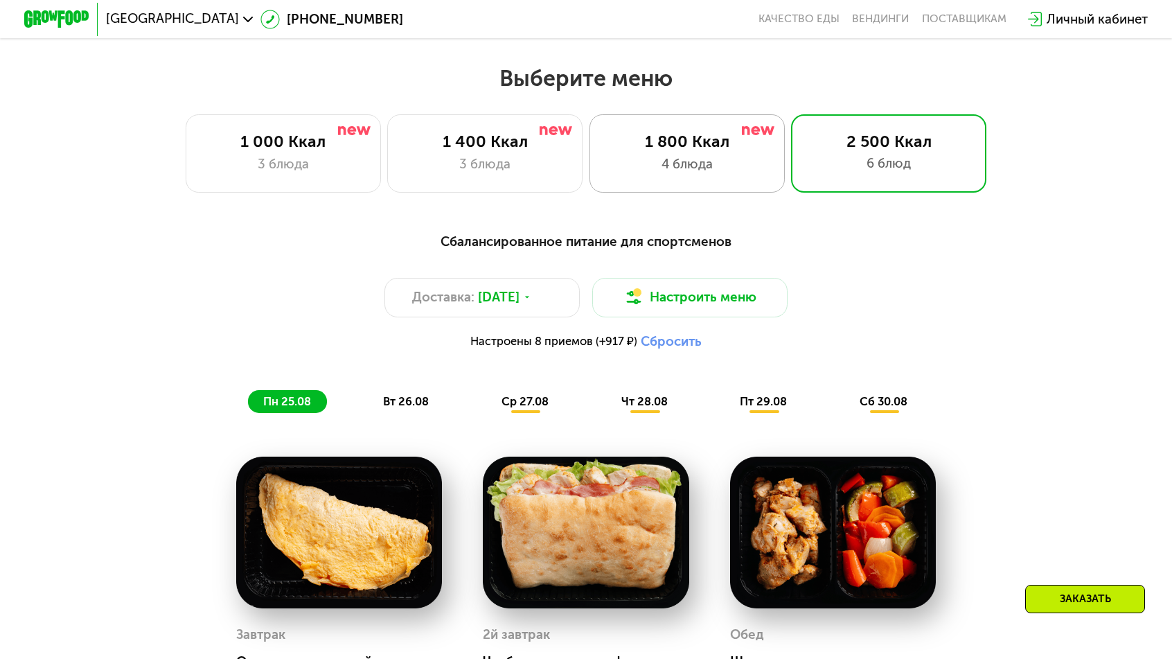
scroll to position [648, 0]
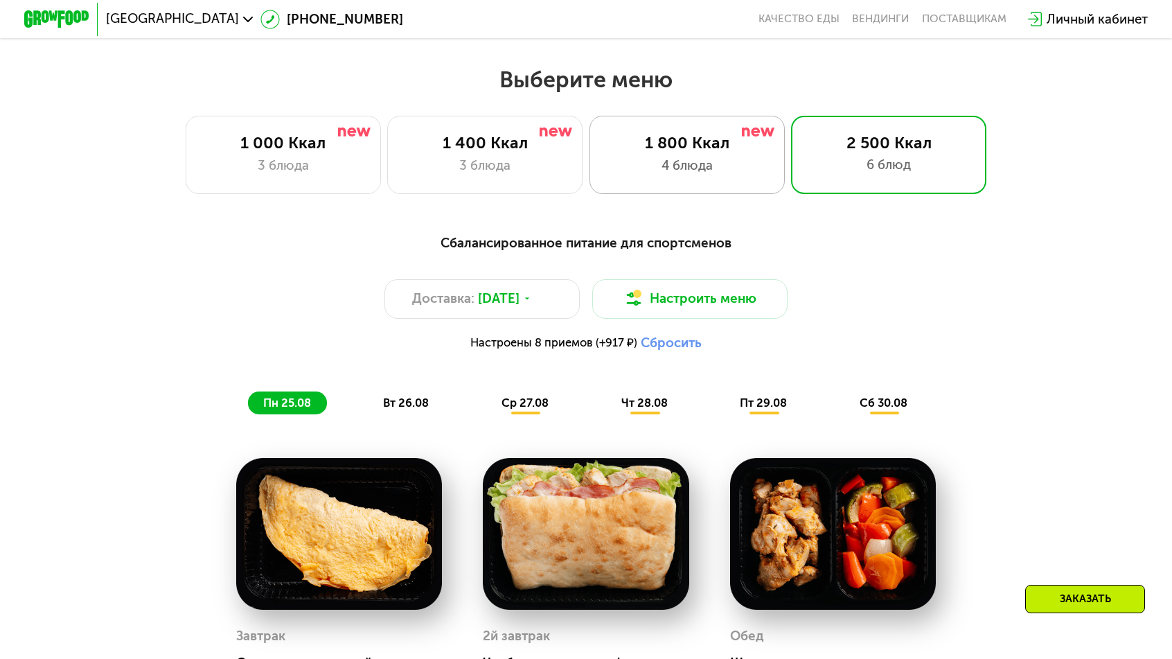
click at [791, 121] on div "1 800 Ккал 4 блюда" at bounding box center [888, 155] width 195 height 78
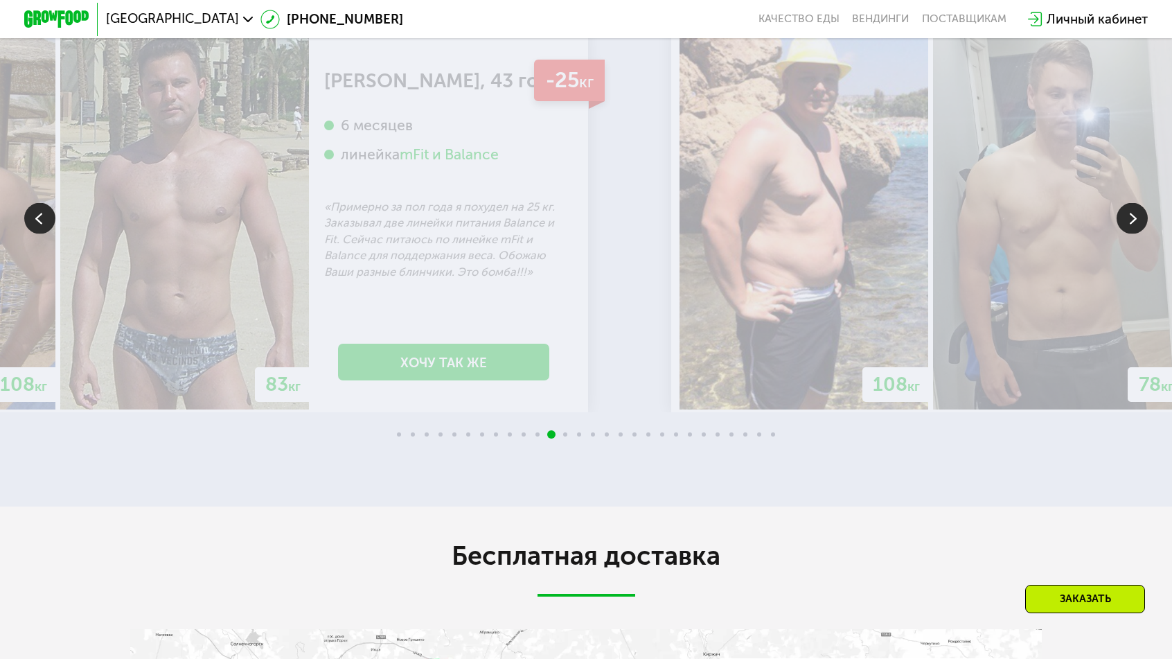
scroll to position [2662, 0]
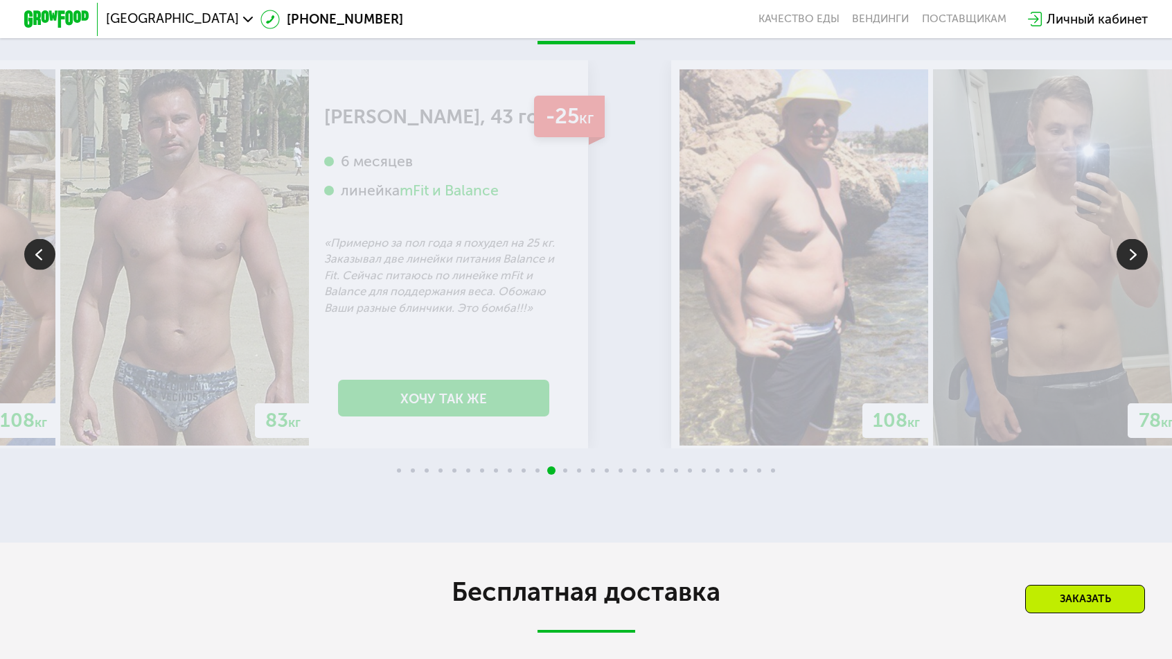
click at [1121, 239] on img at bounding box center [1132, 254] width 31 height 31
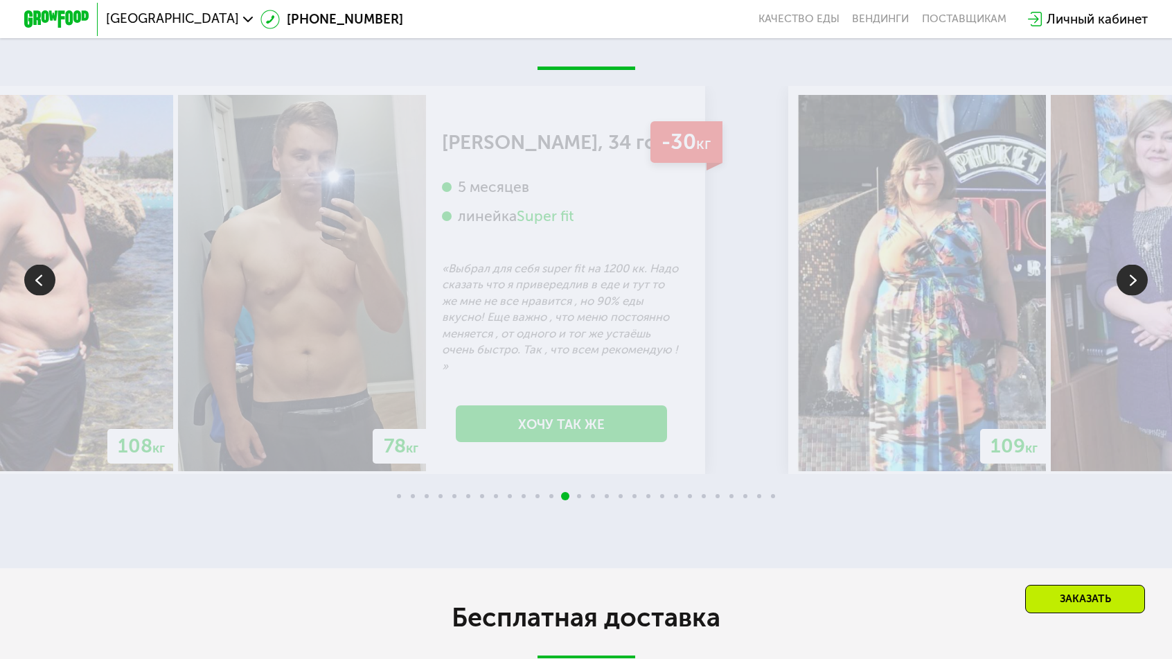
scroll to position [2635, 0]
click at [1133, 265] on img at bounding box center [1132, 280] width 31 height 31
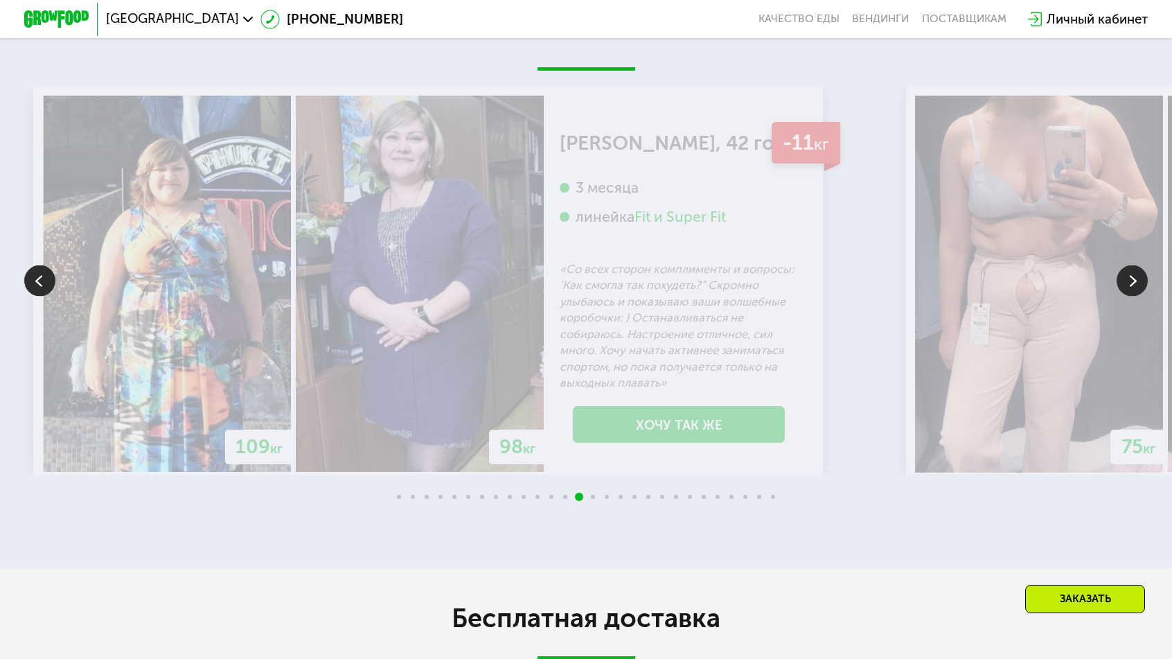
click at [1142, 265] on img at bounding box center [1132, 280] width 31 height 31
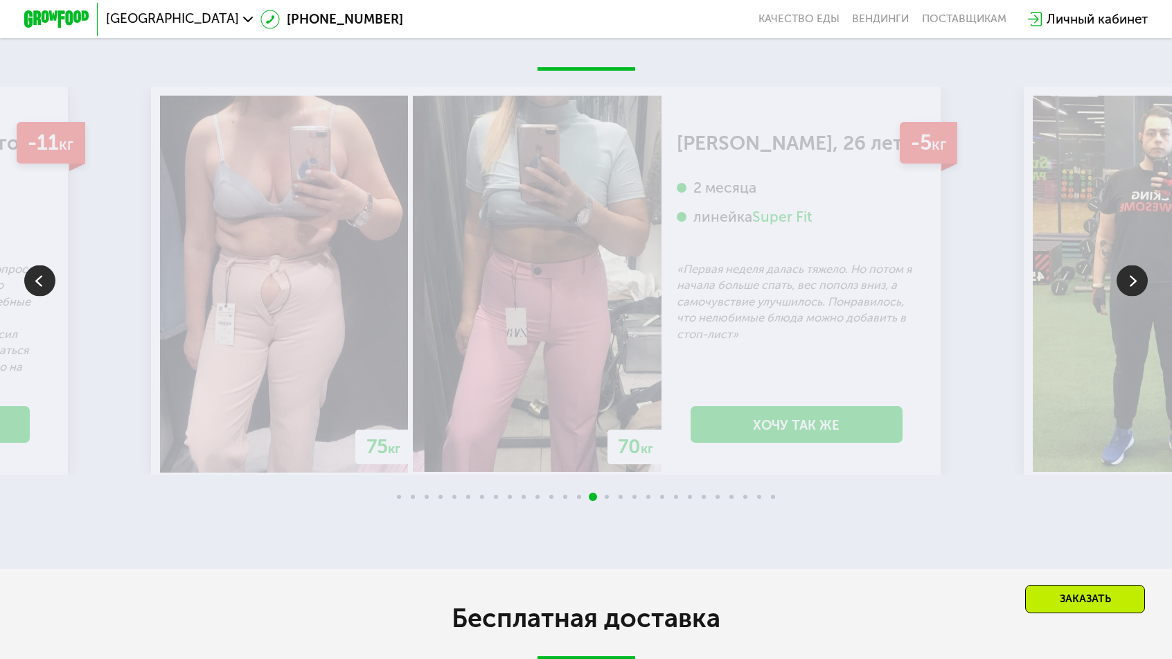
click at [1142, 265] on img at bounding box center [1132, 280] width 31 height 31
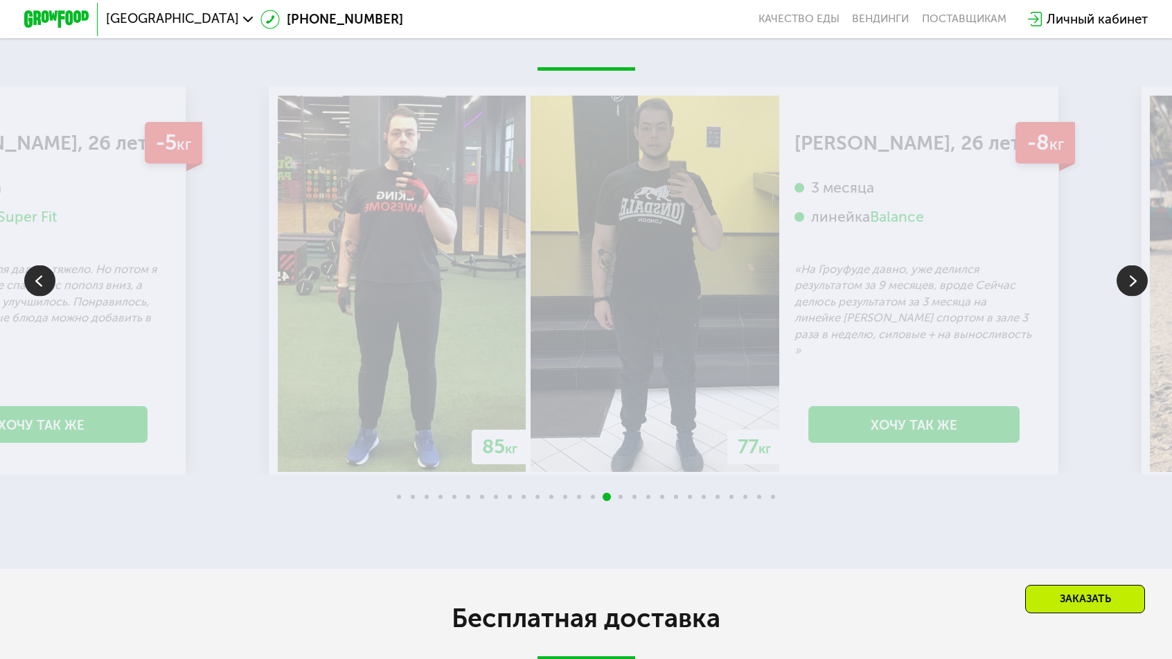
click at [1142, 265] on img at bounding box center [1132, 280] width 31 height 31
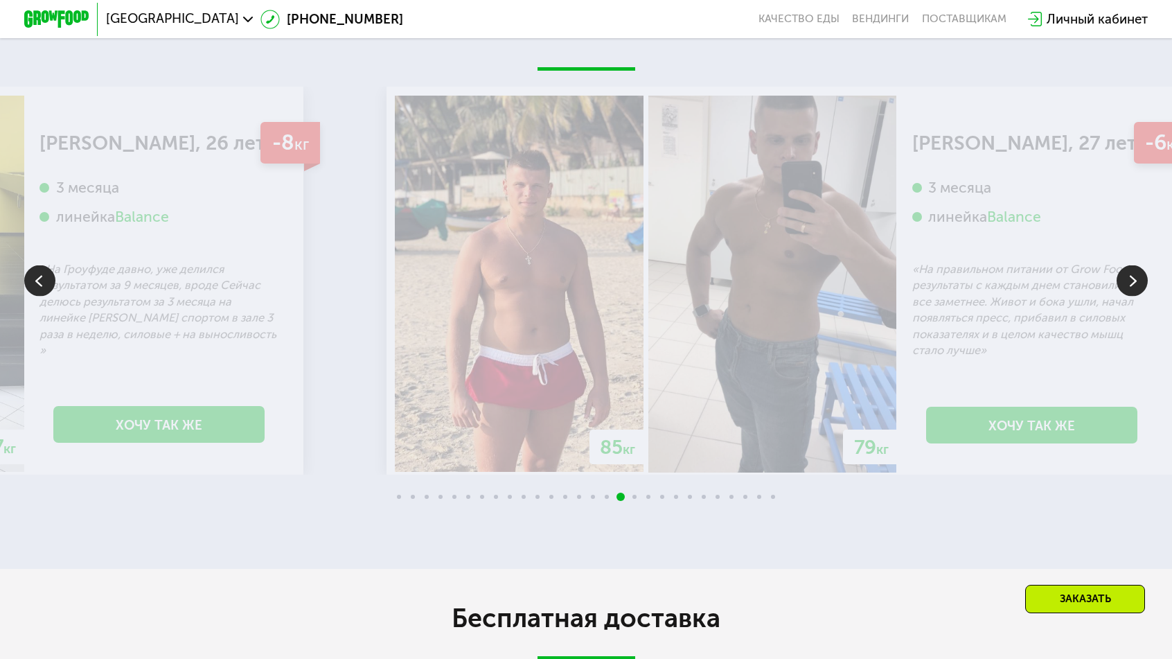
click at [1142, 265] on img at bounding box center [1132, 280] width 31 height 31
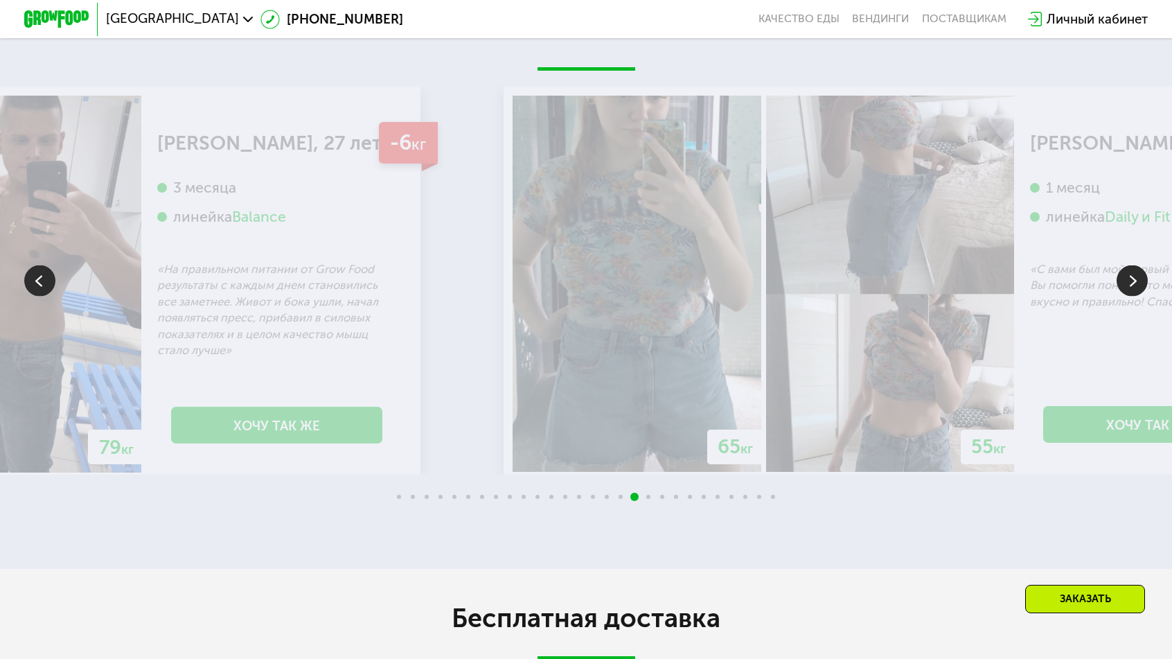
click at [1142, 265] on img at bounding box center [1132, 280] width 31 height 31
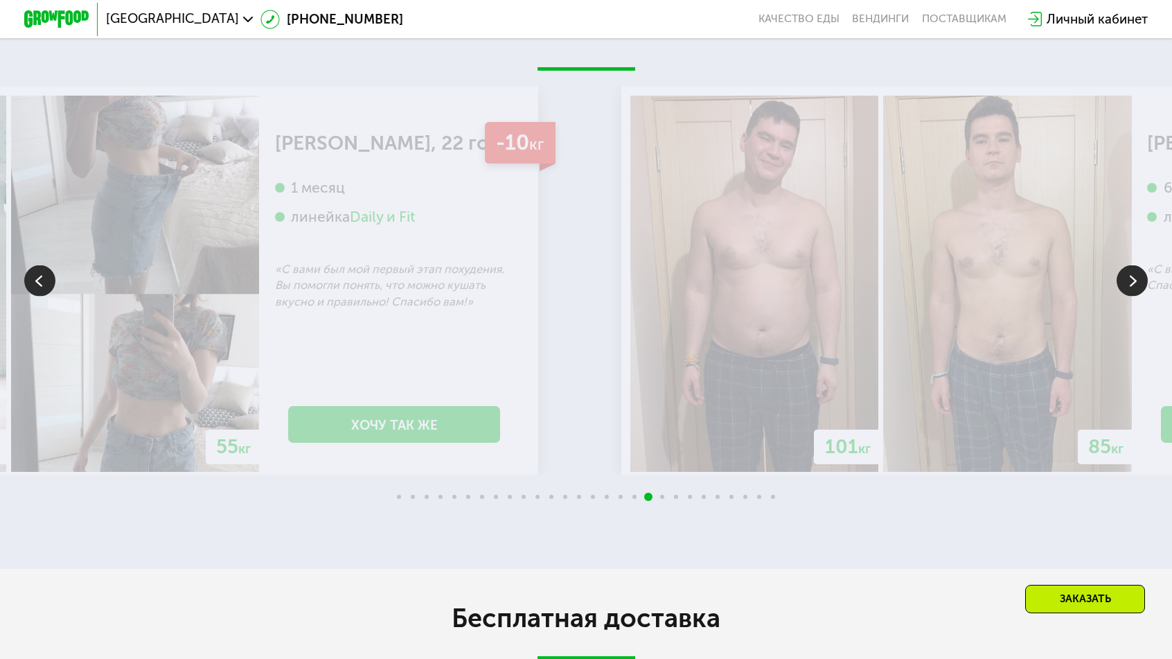
click at [1142, 265] on img at bounding box center [1132, 280] width 31 height 31
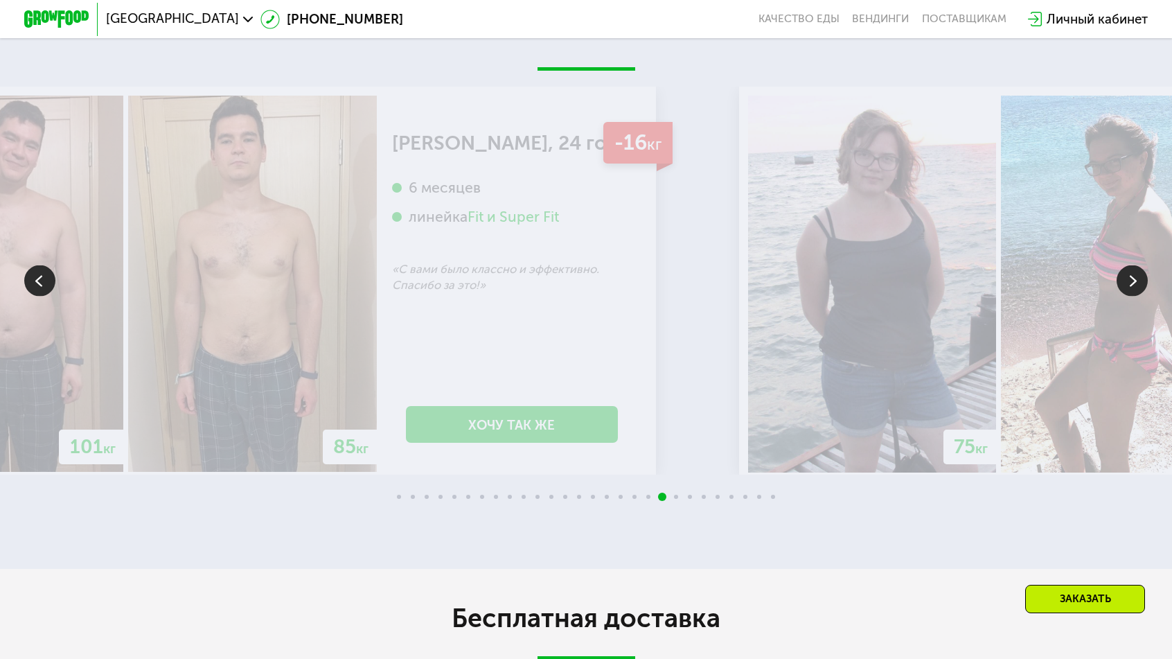
click at [1142, 265] on img at bounding box center [1132, 280] width 31 height 31
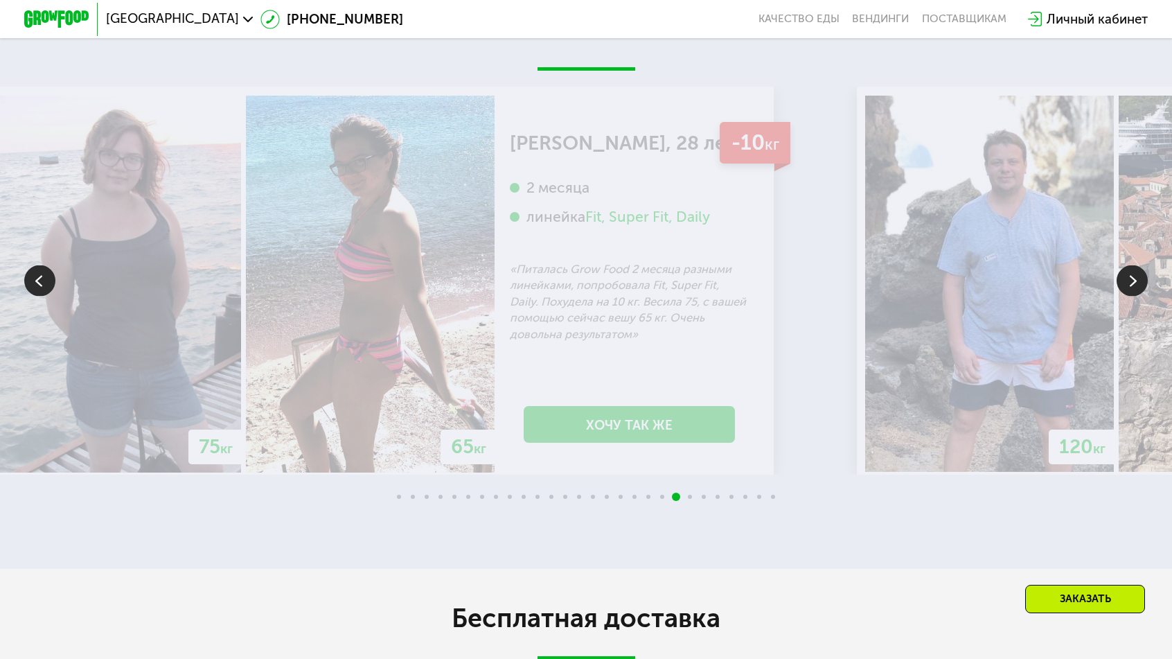
click at [1142, 265] on img at bounding box center [1132, 280] width 31 height 31
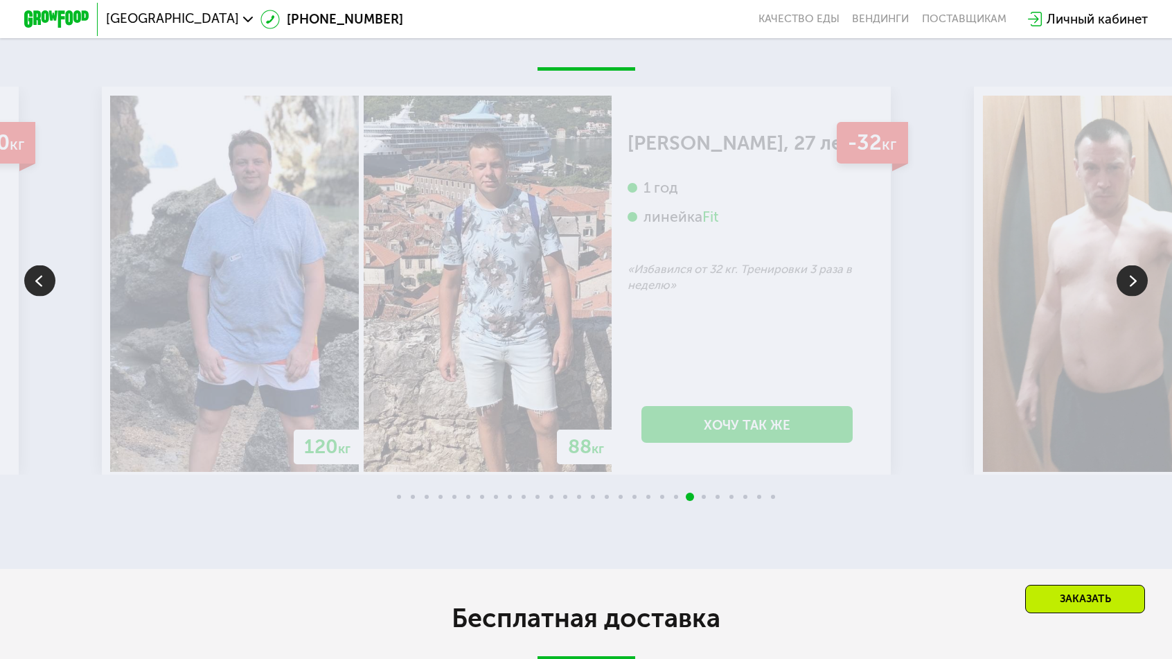
click at [1142, 265] on img at bounding box center [1132, 280] width 31 height 31
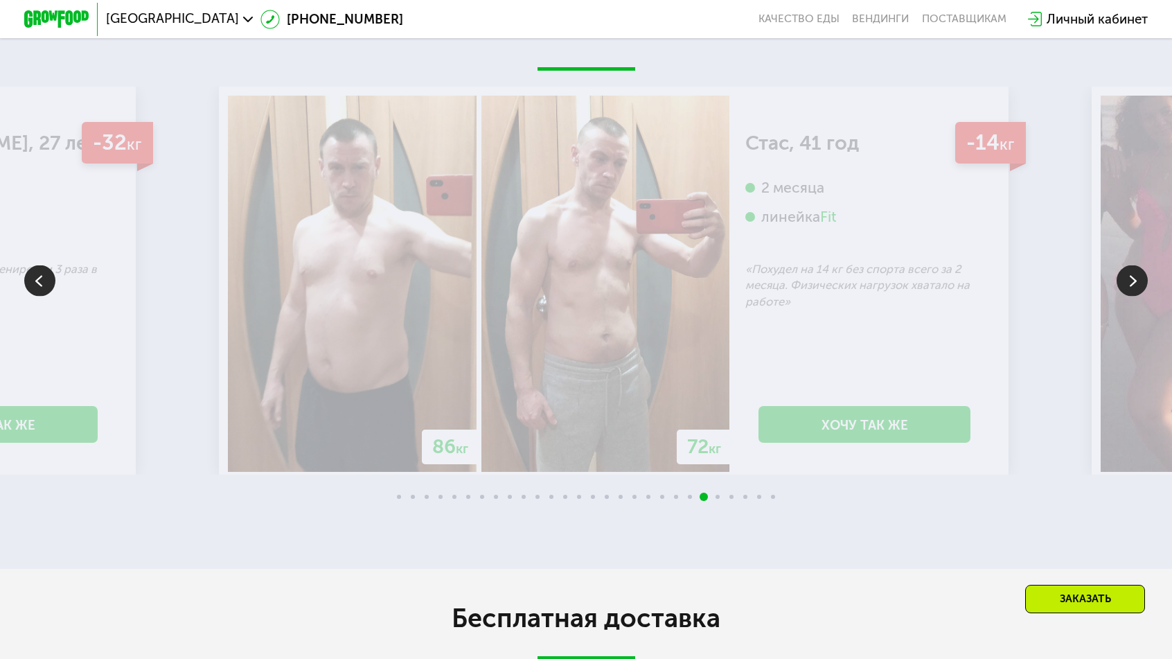
click at [1142, 265] on img at bounding box center [1132, 280] width 31 height 31
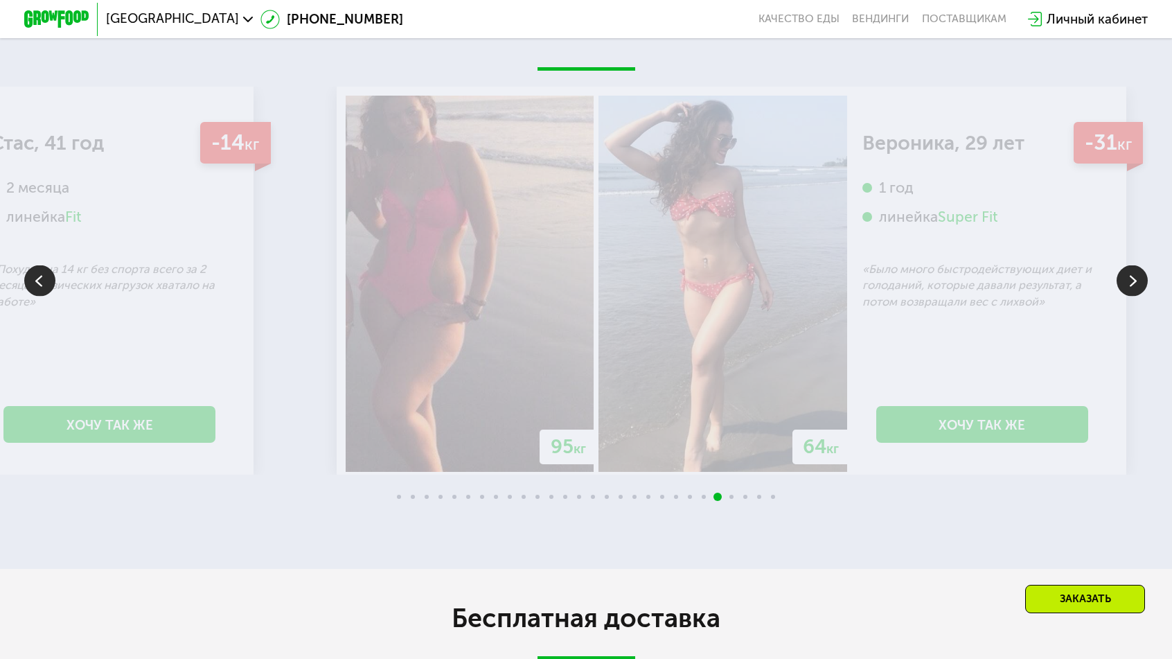
click at [24, 265] on img at bounding box center [39, 280] width 31 height 31
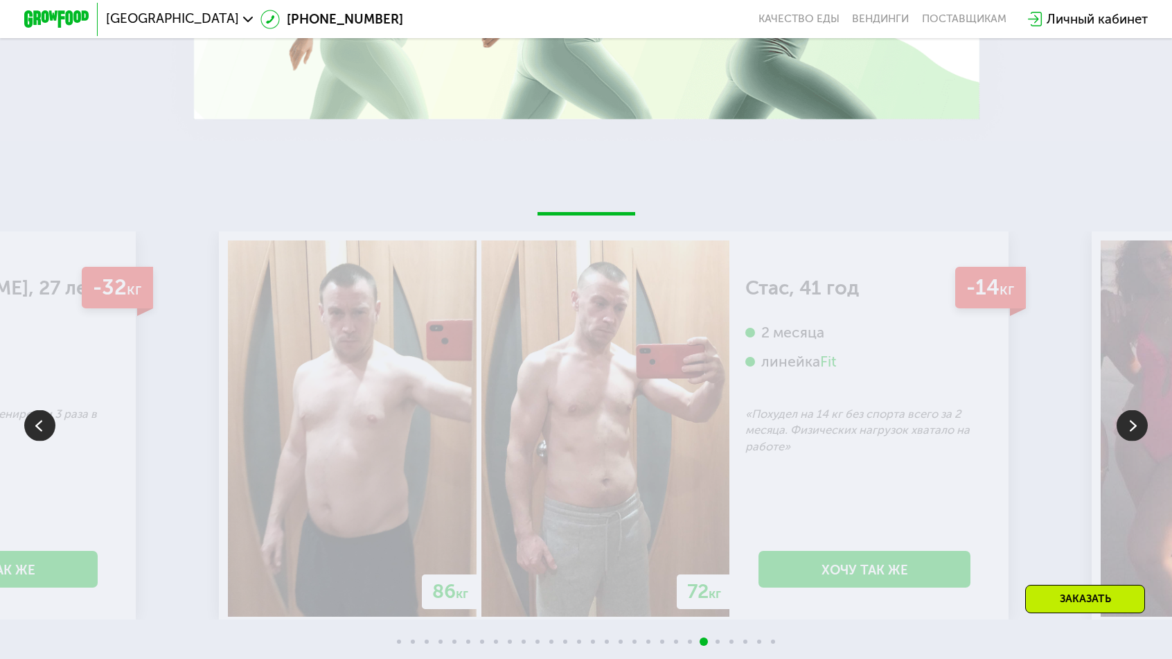
scroll to position [2492, 0]
click at [1135, 409] on img at bounding box center [1132, 424] width 31 height 31
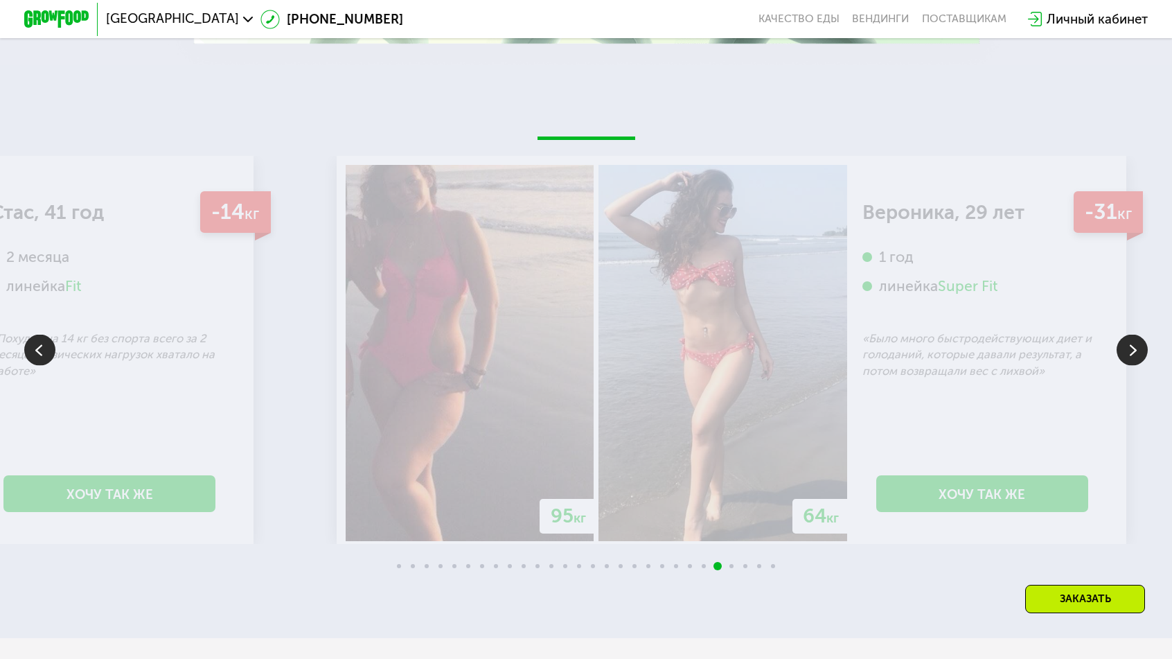
scroll to position [2567, 0]
click at [1139, 333] on img at bounding box center [1132, 348] width 31 height 31
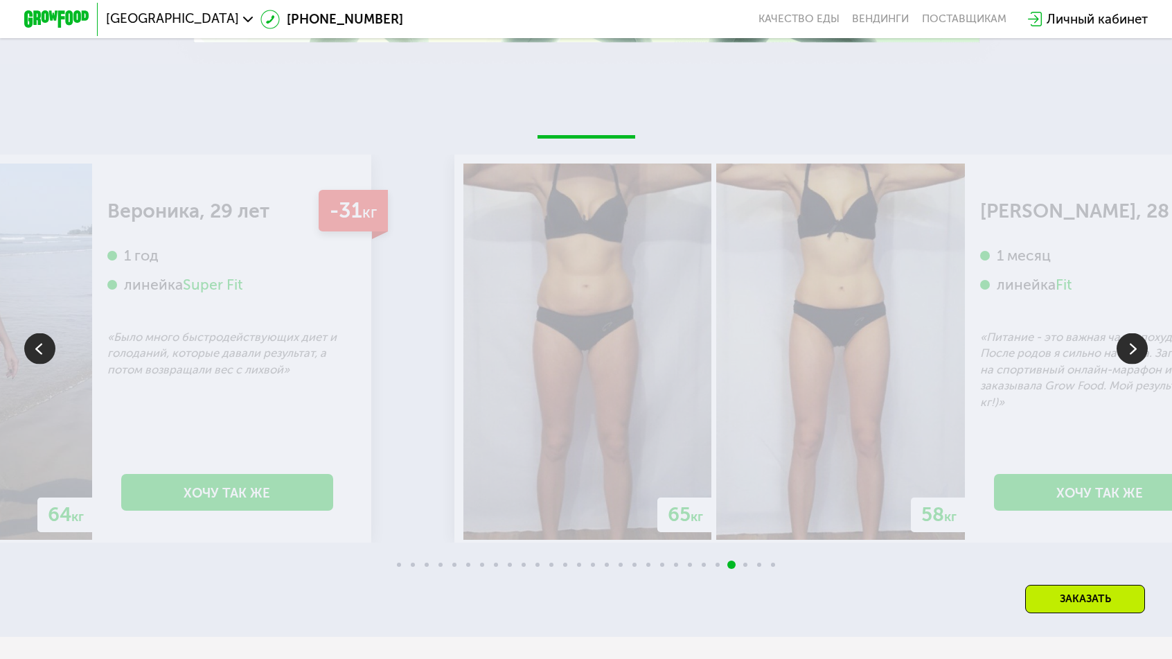
click at [1146, 333] on img at bounding box center [1132, 348] width 31 height 31
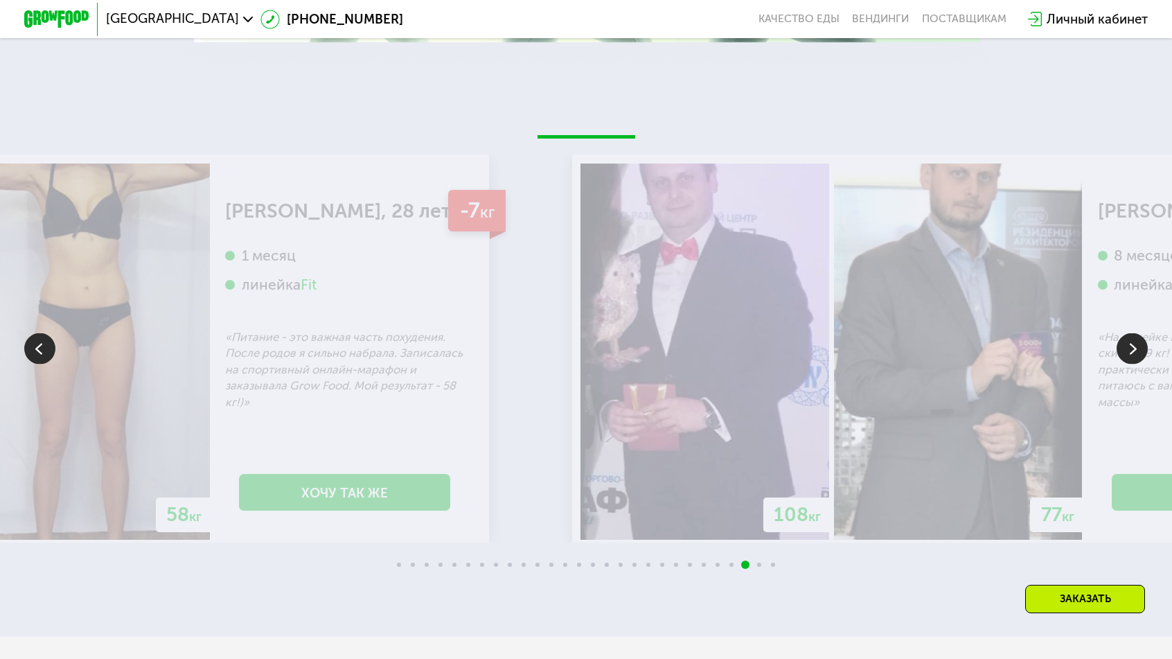
click at [1146, 333] on img at bounding box center [1132, 348] width 31 height 31
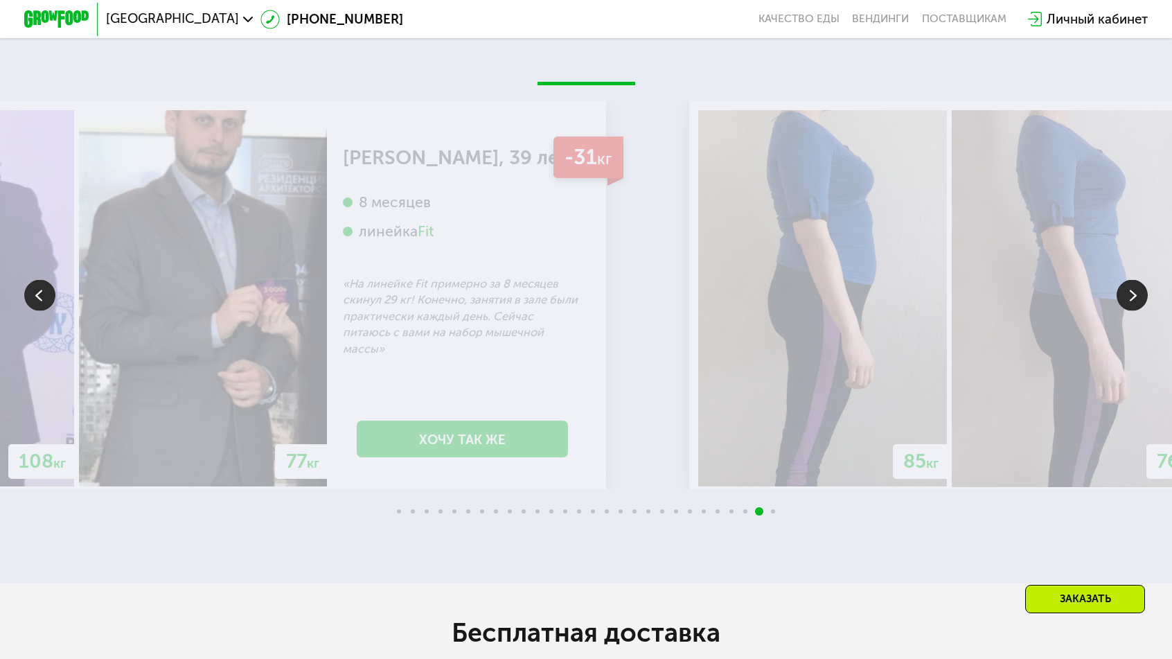
scroll to position [2621, 0]
click at [1142, 279] on img at bounding box center [1132, 294] width 31 height 31
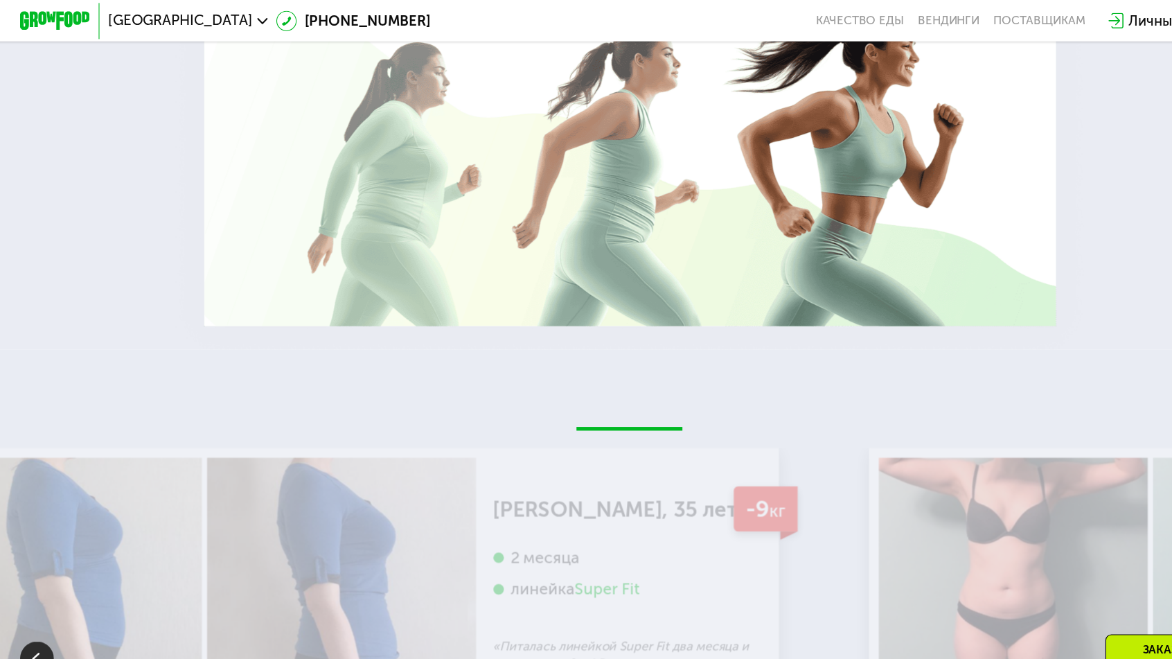
scroll to position [2308, 0]
